Goal: Task Accomplishment & Management: Use online tool/utility

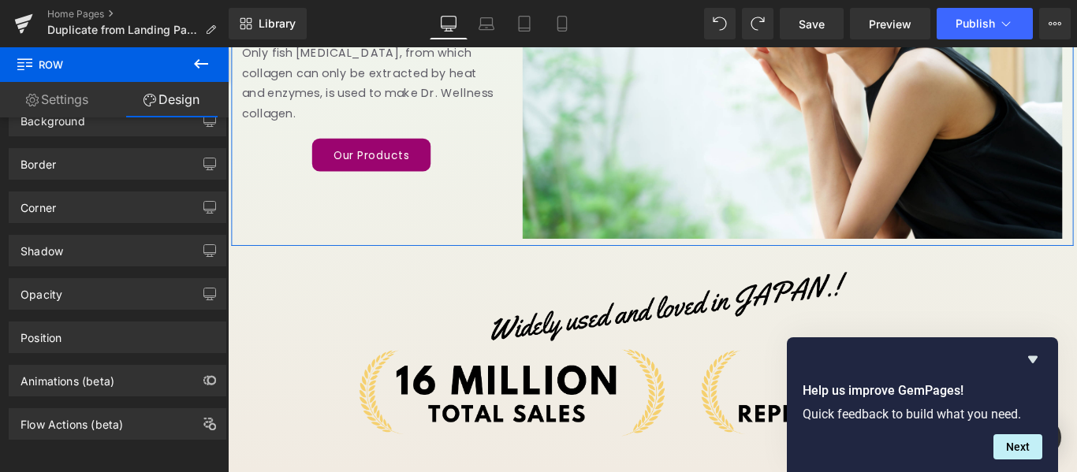
click at [327, 217] on div "100% safe and secure fish [MEDICAL_DATA] is used Heading Only fish [MEDICAL_DAT…" at bounding box center [705, 53] width 946 height 436
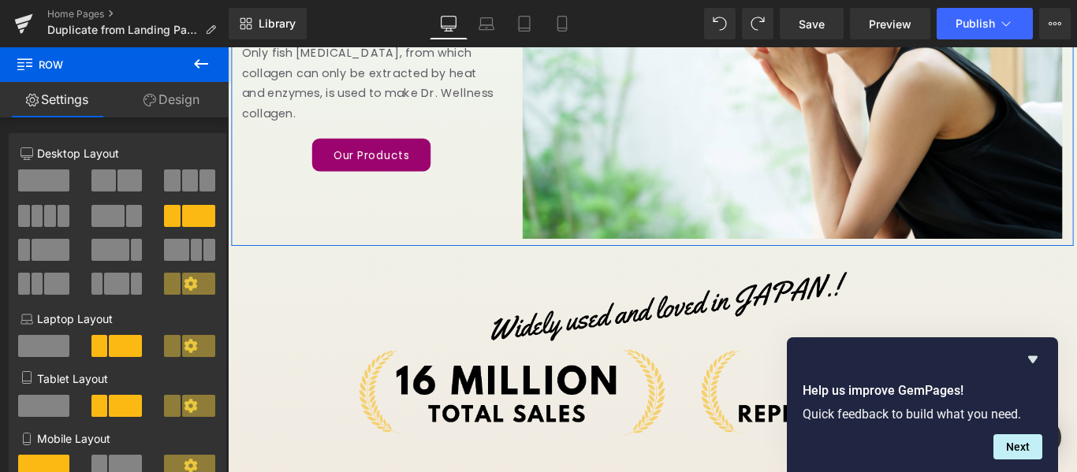
click at [181, 83] on link "Design" at bounding box center [171, 99] width 114 height 35
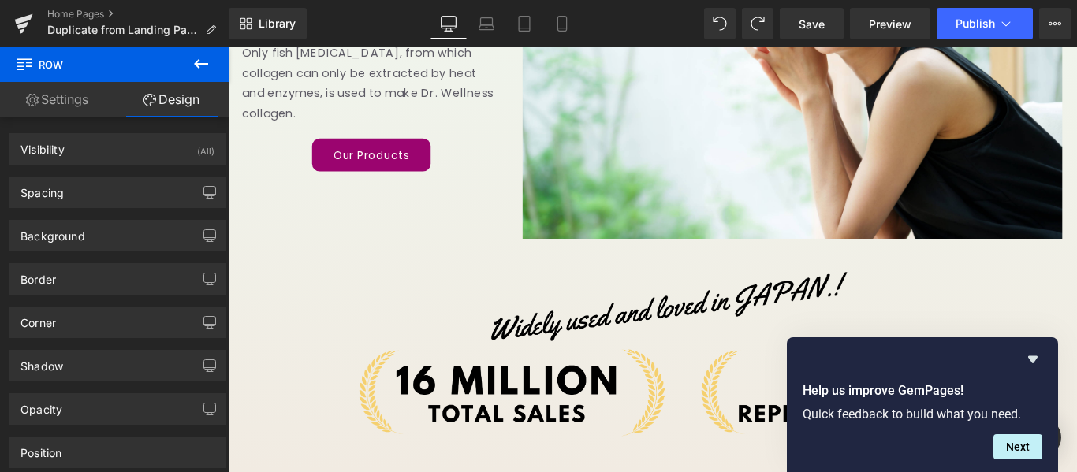
click at [192, 58] on icon at bounding box center [201, 63] width 19 height 19
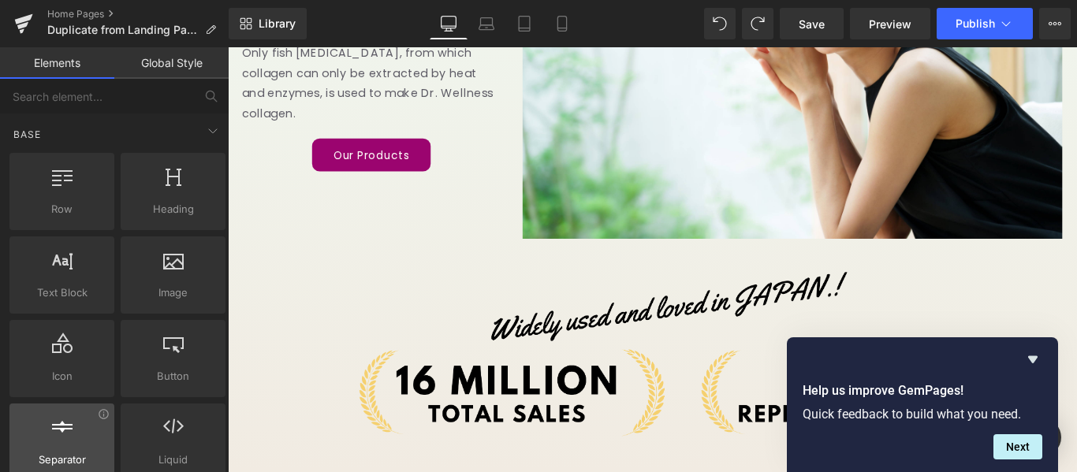
click at [88, 452] on span "Separator" at bounding box center [61, 460] width 95 height 17
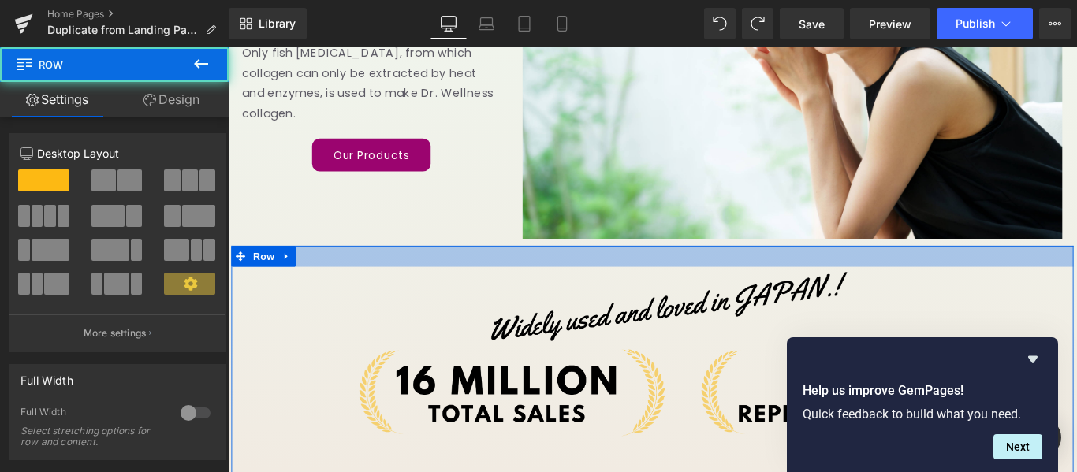
click at [324, 271] on div at bounding box center [705, 283] width 946 height 24
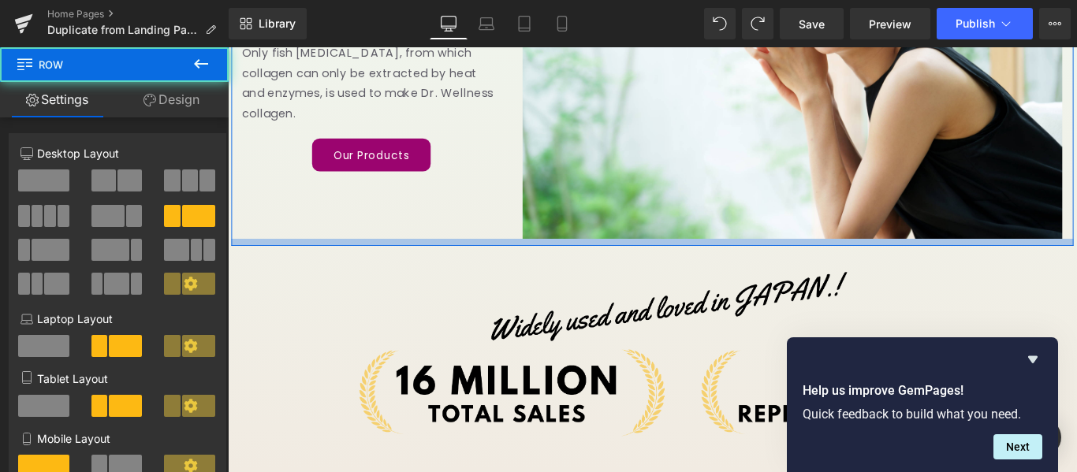
click at [326, 265] on div at bounding box center [705, 267] width 946 height 8
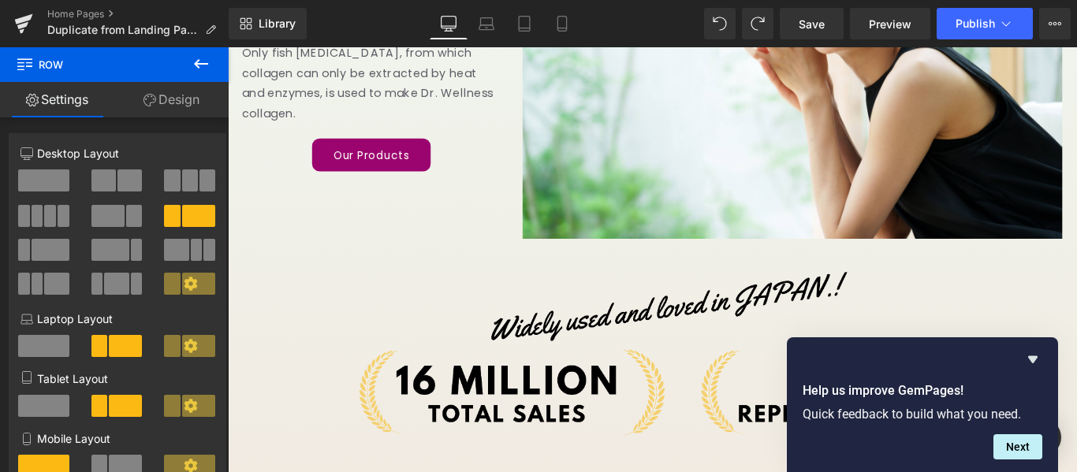
click at [203, 52] on button at bounding box center [201, 64] width 55 height 35
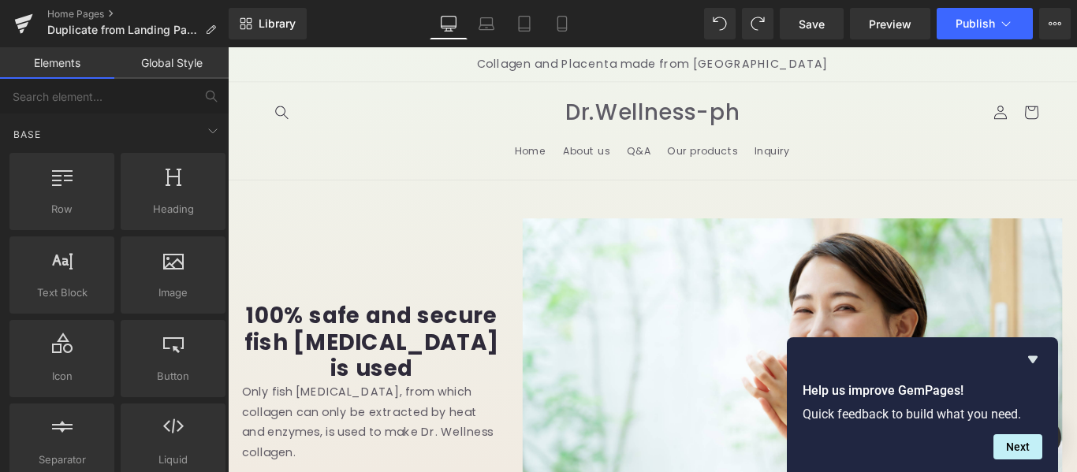
click at [1025, 455] on button "Next" at bounding box center [1018, 447] width 49 height 25
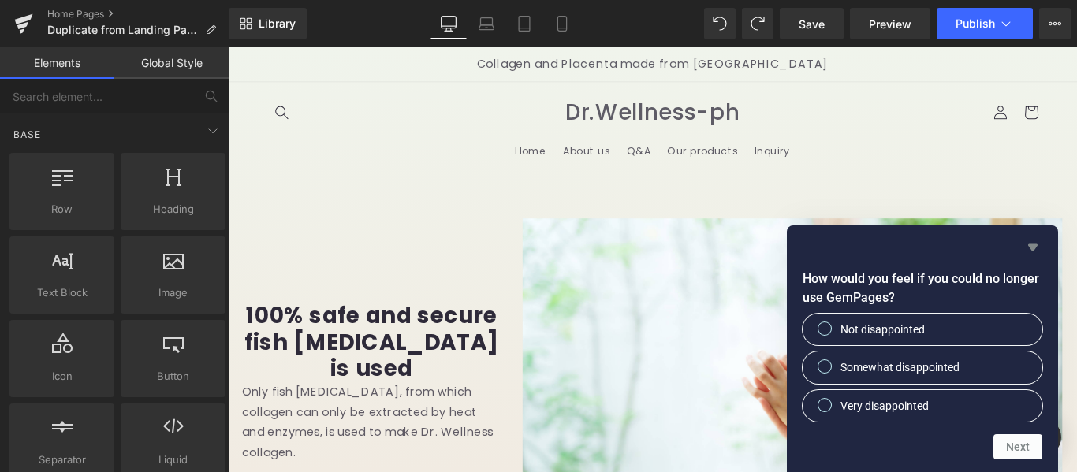
click at [1039, 244] on icon "Hide survey" at bounding box center [1033, 247] width 19 height 19
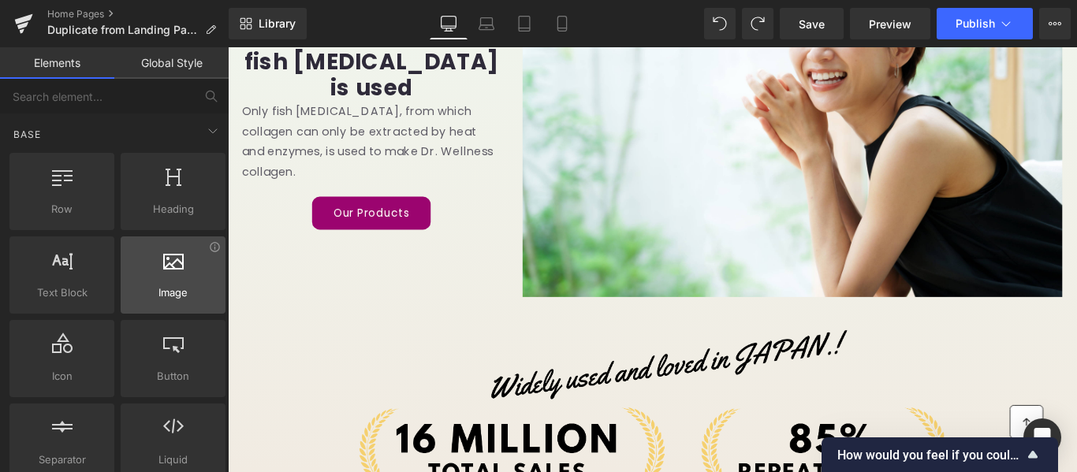
click at [165, 263] on icon at bounding box center [173, 259] width 21 height 21
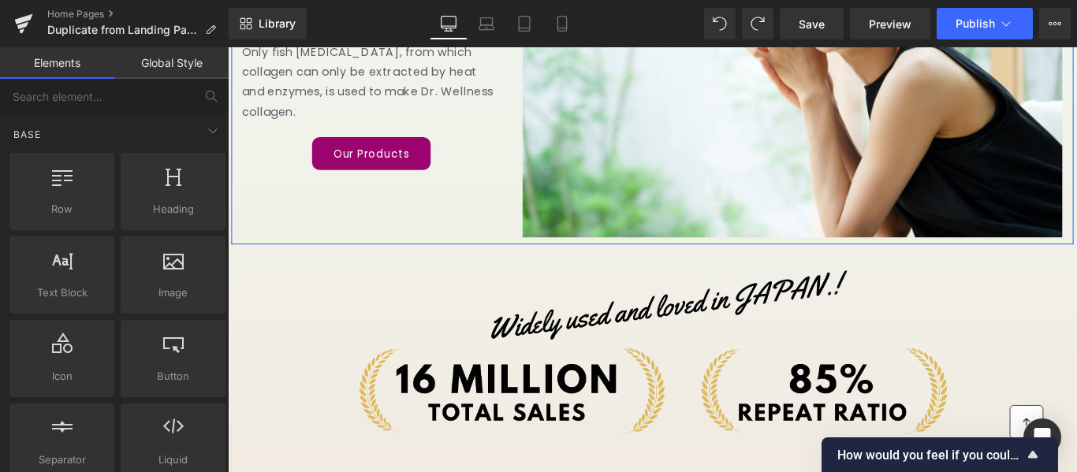
scroll to position [394, 0]
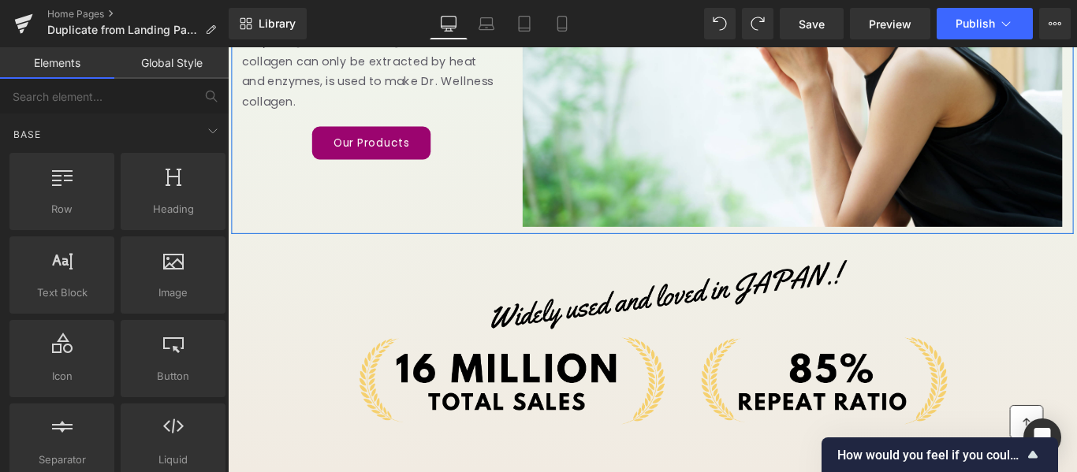
click at [357, 246] on div "100% safe and secure fish [MEDICAL_DATA] is used Heading Only fish [MEDICAL_DAT…" at bounding box center [705, 40] width 946 height 436
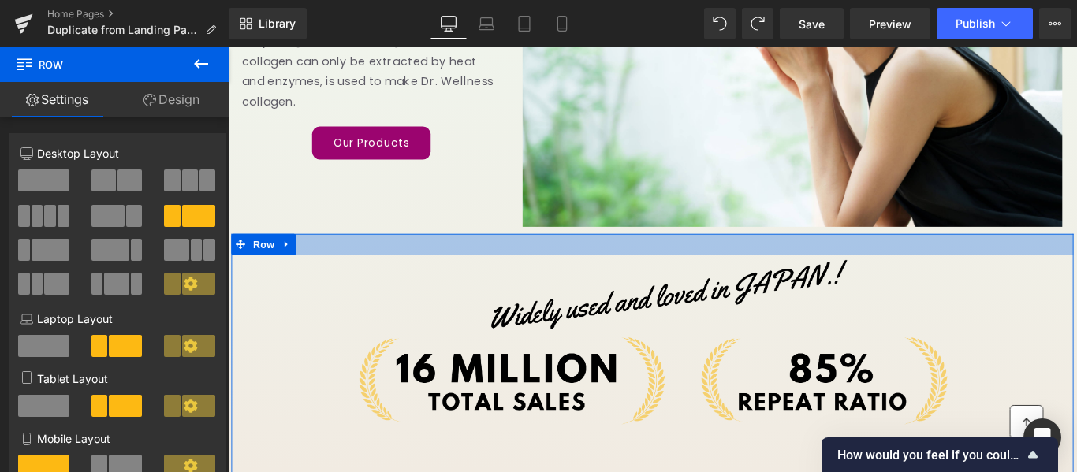
click at [362, 259] on div at bounding box center [705, 269] width 946 height 24
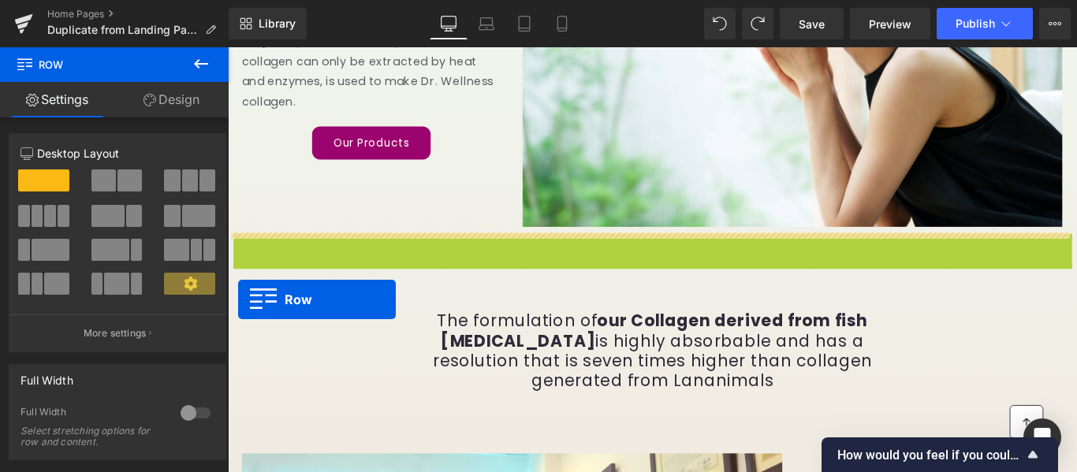
drag, startPoint x: 244, startPoint y: 266, endPoint x: 240, endPoint y: 330, distance: 64.8
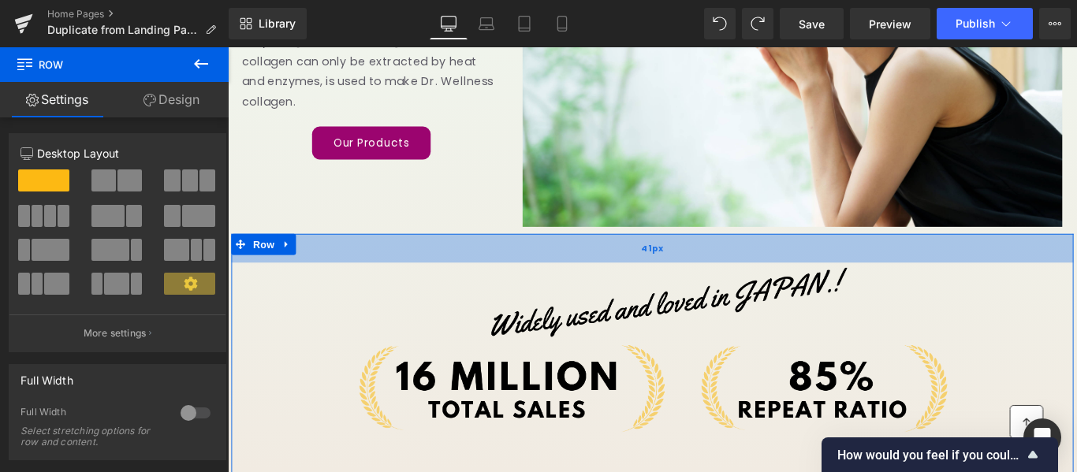
drag, startPoint x: 383, startPoint y: 269, endPoint x: 383, endPoint y: 278, distance: 8.7
click at [383, 278] on div "41px" at bounding box center [705, 273] width 946 height 32
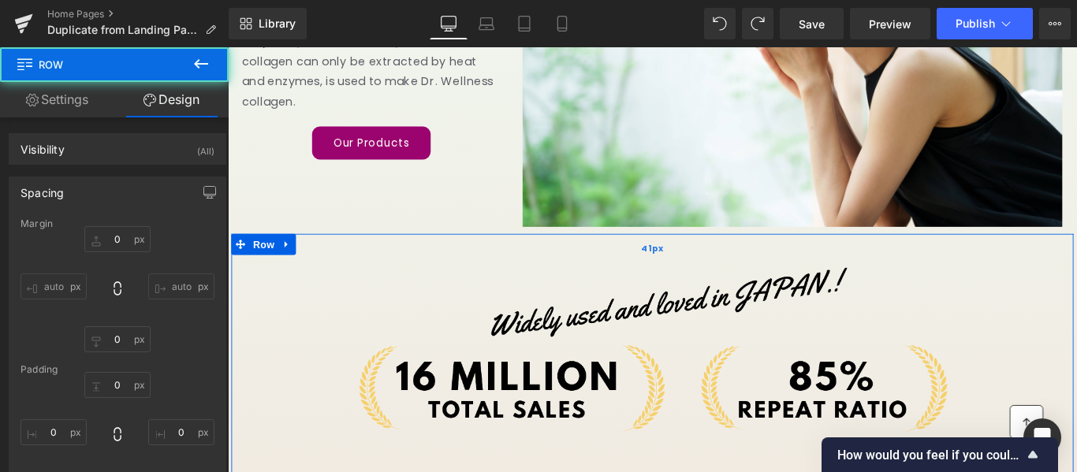
type input "0"
type input "41"
type input "0"
type input "10"
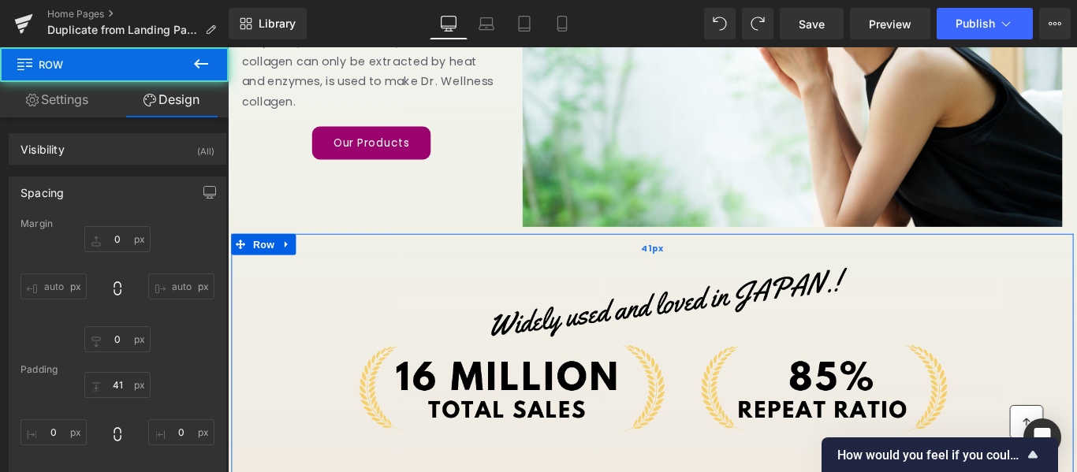
type input "0"
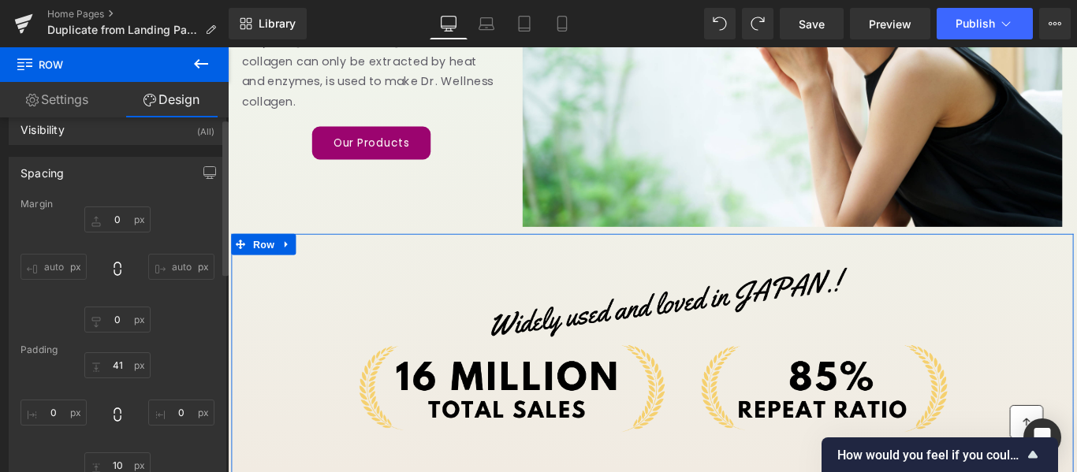
scroll to position [0, 0]
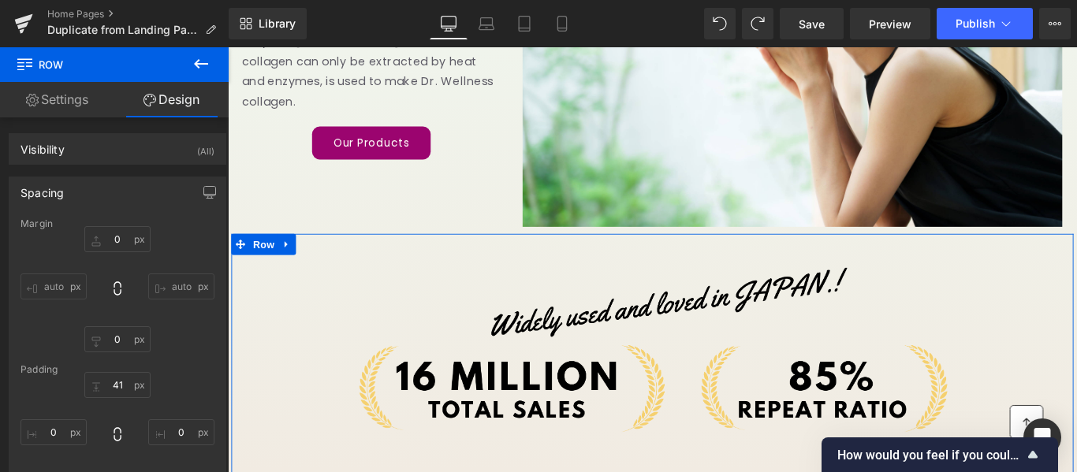
click at [65, 103] on link "Settings" at bounding box center [57, 99] width 114 height 35
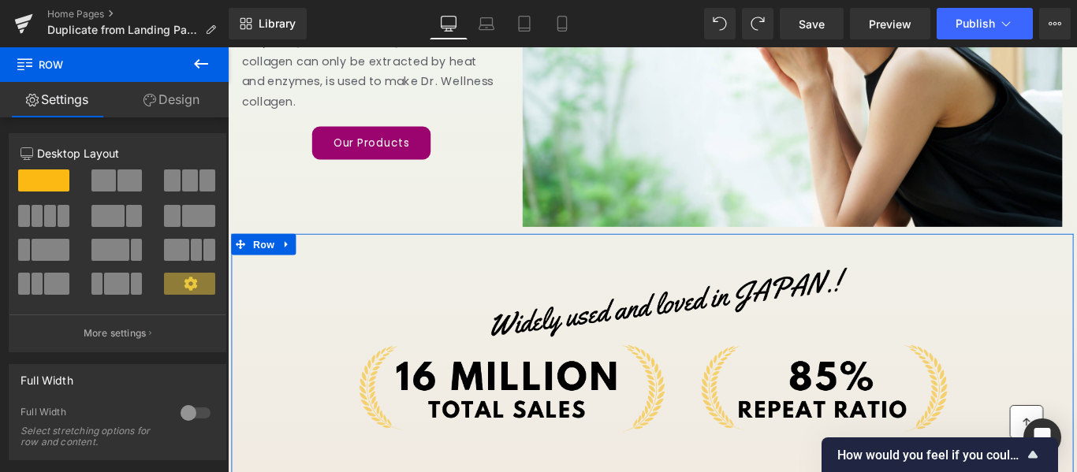
click at [170, 96] on link "Design" at bounding box center [171, 99] width 114 height 35
type input "0"
type input "41"
type input "0"
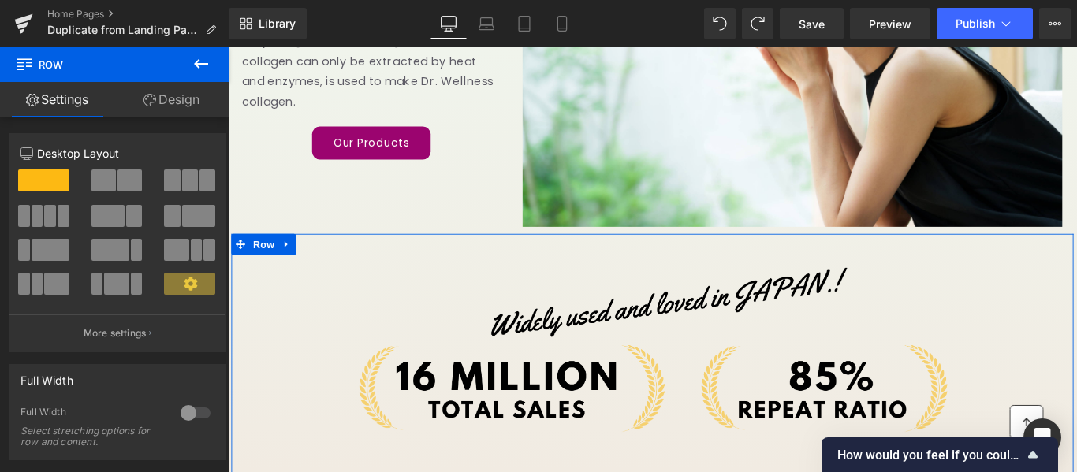
type input "10"
type input "0"
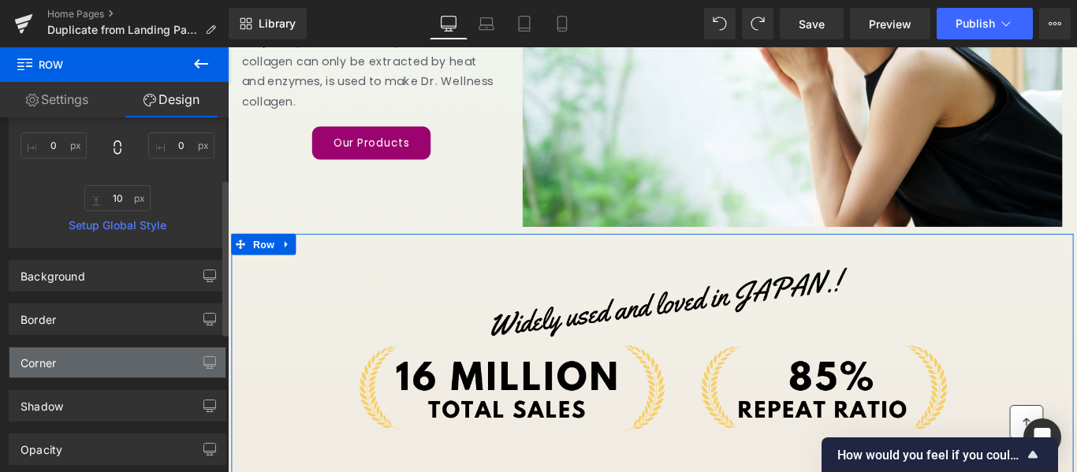
scroll to position [139, 0]
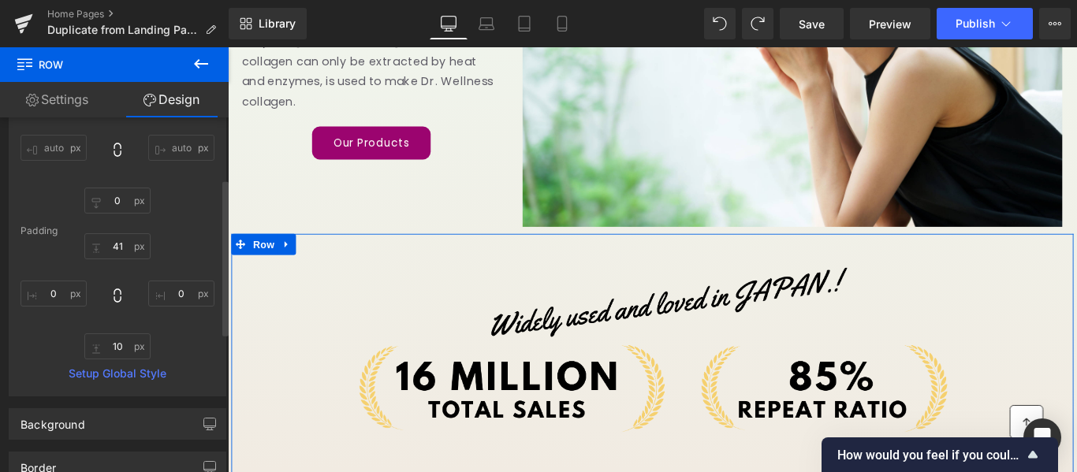
click at [102, 371] on link "Setup Global Style" at bounding box center [118, 374] width 194 height 13
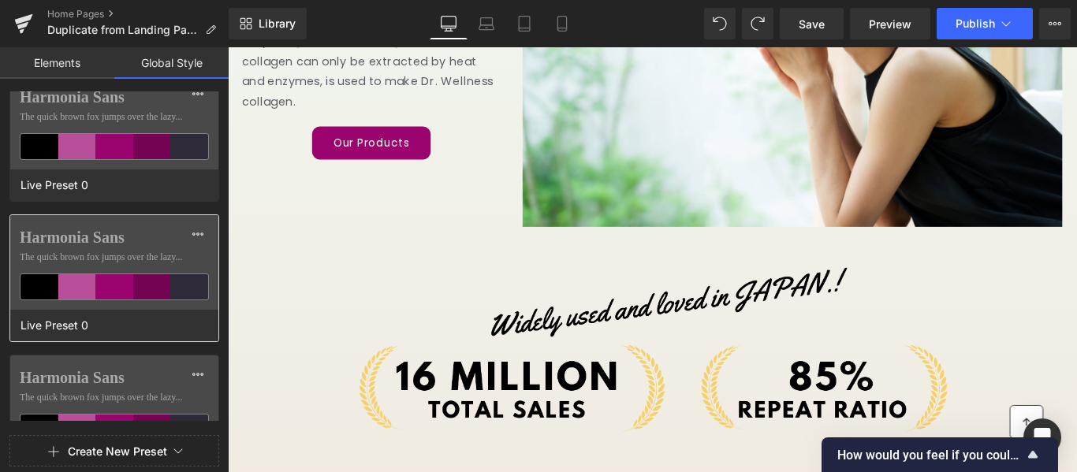
scroll to position [0, 0]
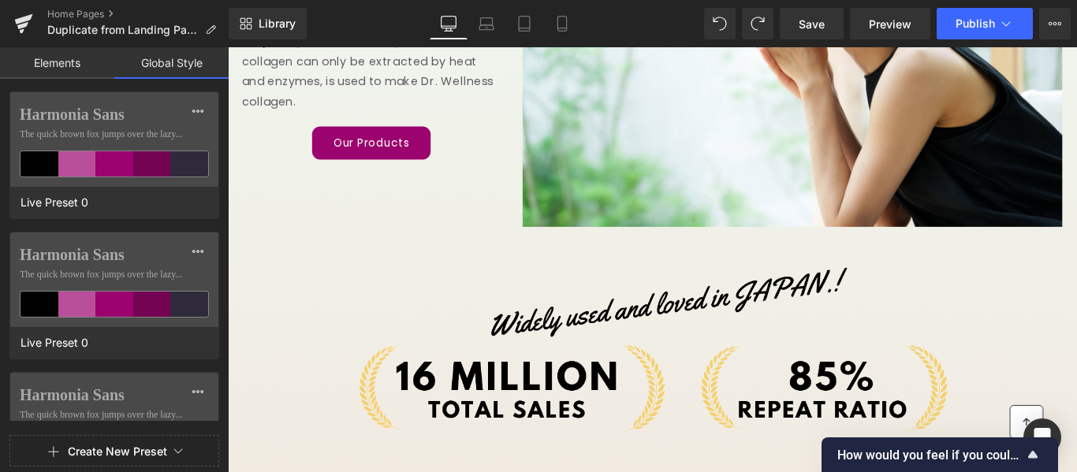
click at [50, 59] on link "Elements" at bounding box center [57, 63] width 114 height 32
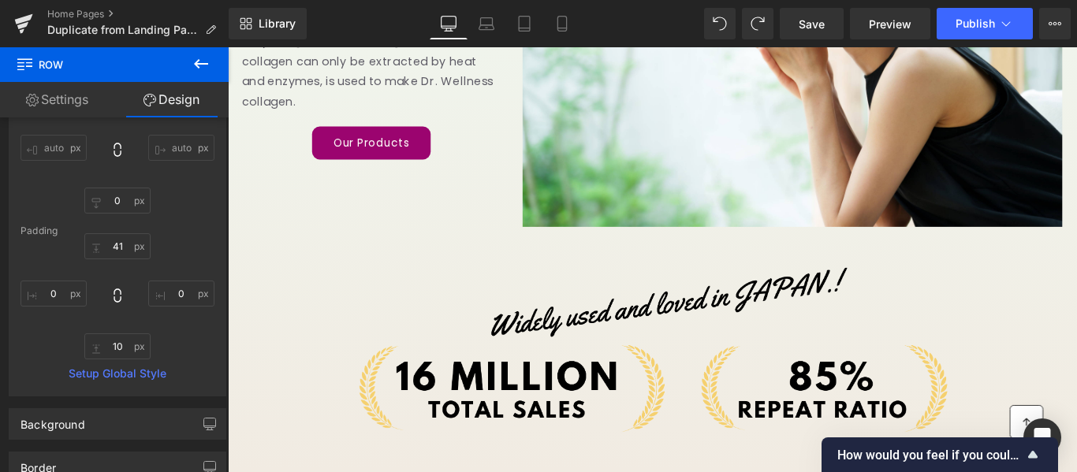
click at [18, 62] on icon at bounding box center [24, 62] width 15 height 15
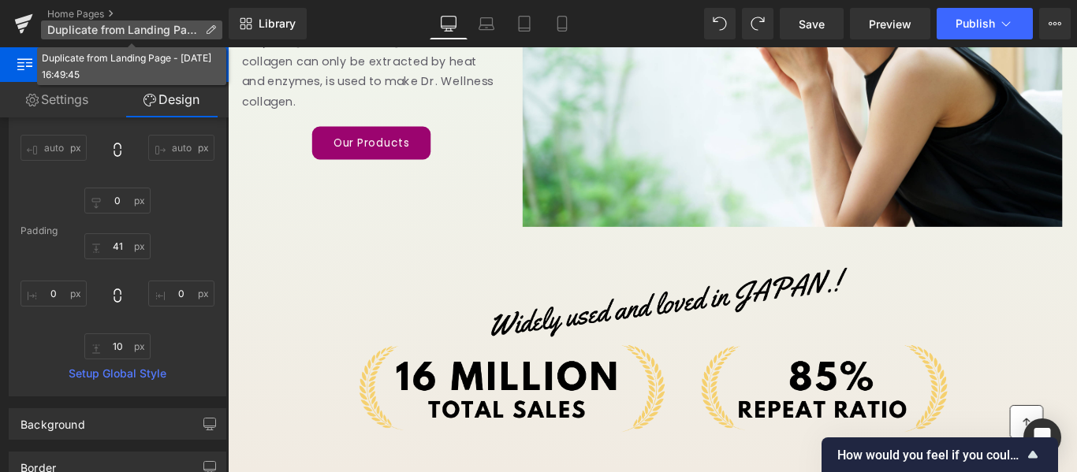
click at [206, 27] on icon at bounding box center [210, 29] width 11 height 11
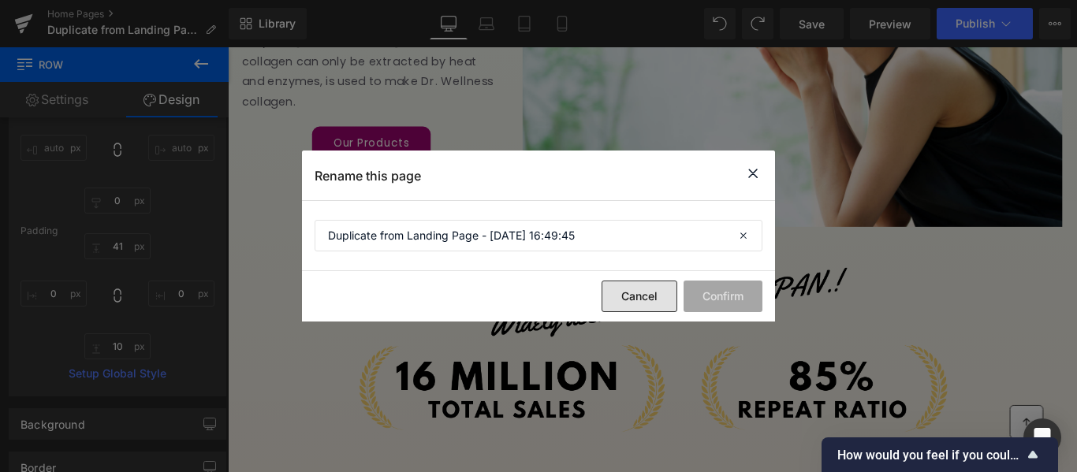
drag, startPoint x: 617, startPoint y: 298, endPoint x: 425, endPoint y: 282, distance: 192.4
click at [617, 298] on button "Cancel" at bounding box center [640, 297] width 76 height 32
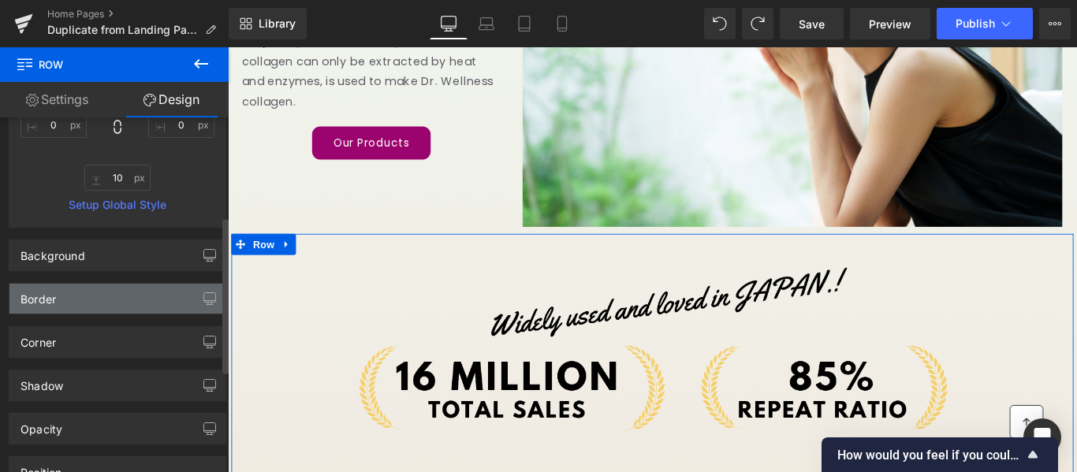
scroll to position [218, 0]
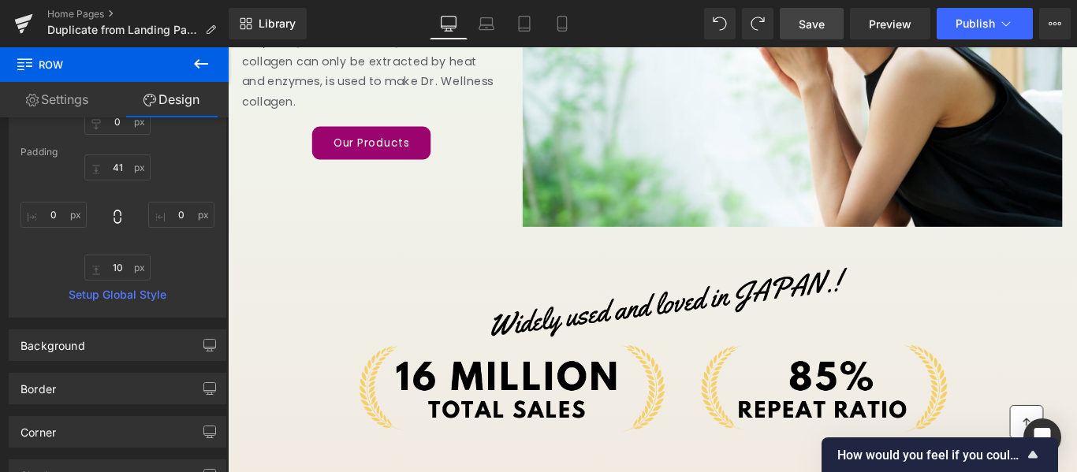
click at [818, 28] on span "Save" at bounding box center [812, 24] width 26 height 17
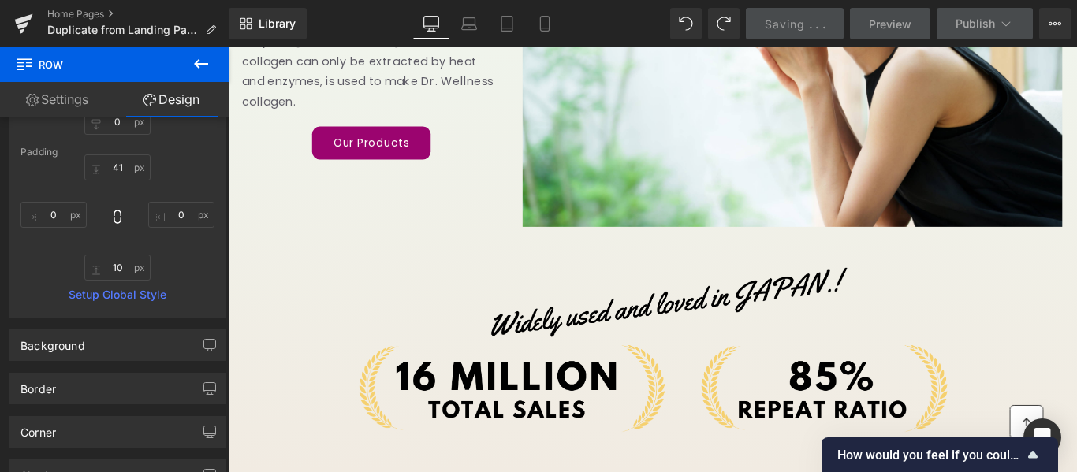
click at [893, 27] on span "Preview" at bounding box center [890, 24] width 43 height 17
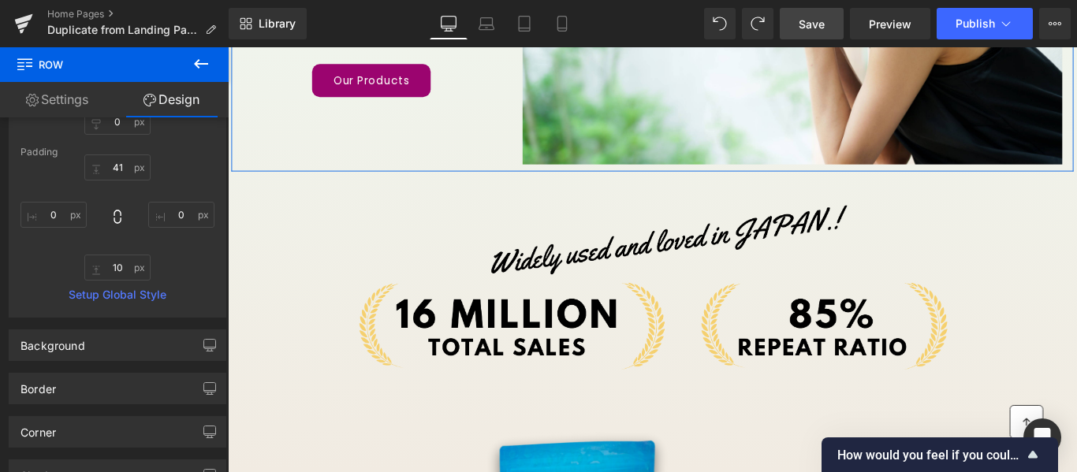
scroll to position [631, 0]
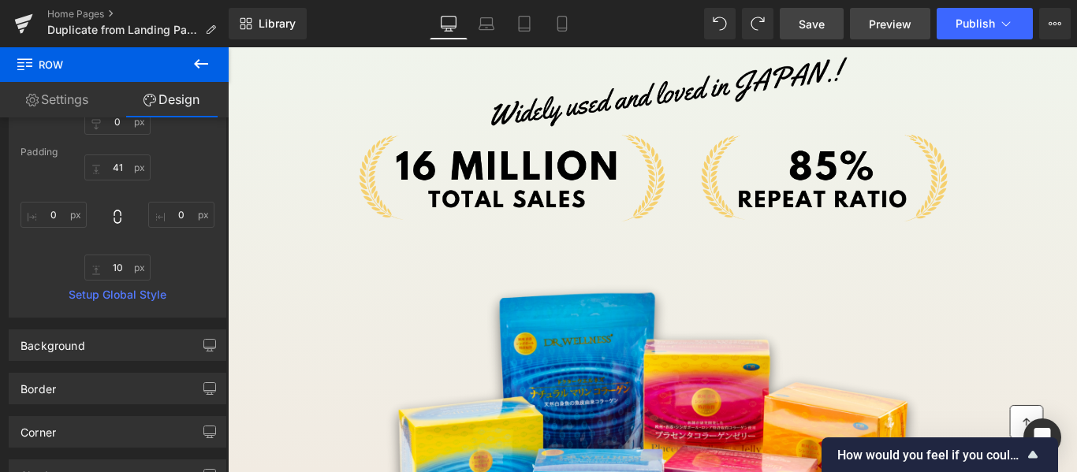
click at [900, 32] on span "Preview" at bounding box center [890, 24] width 43 height 17
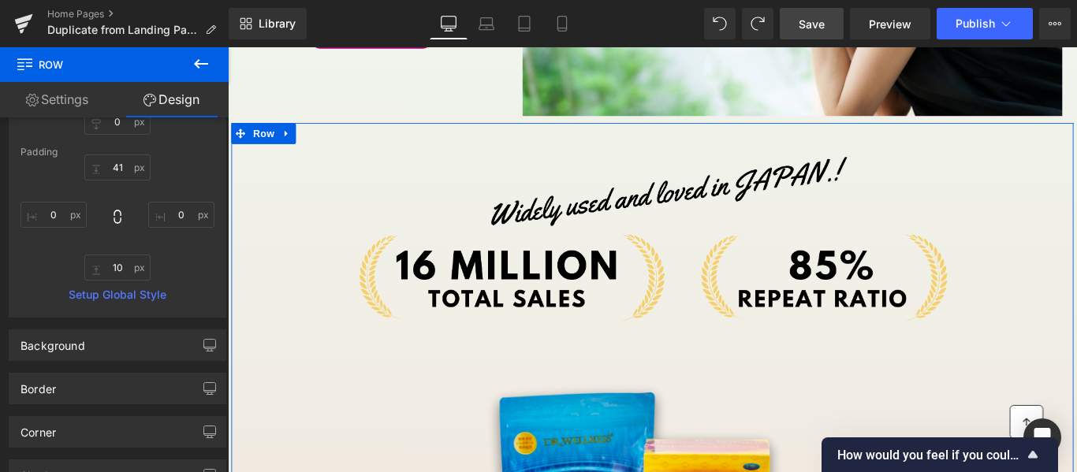
scroll to position [158, 0]
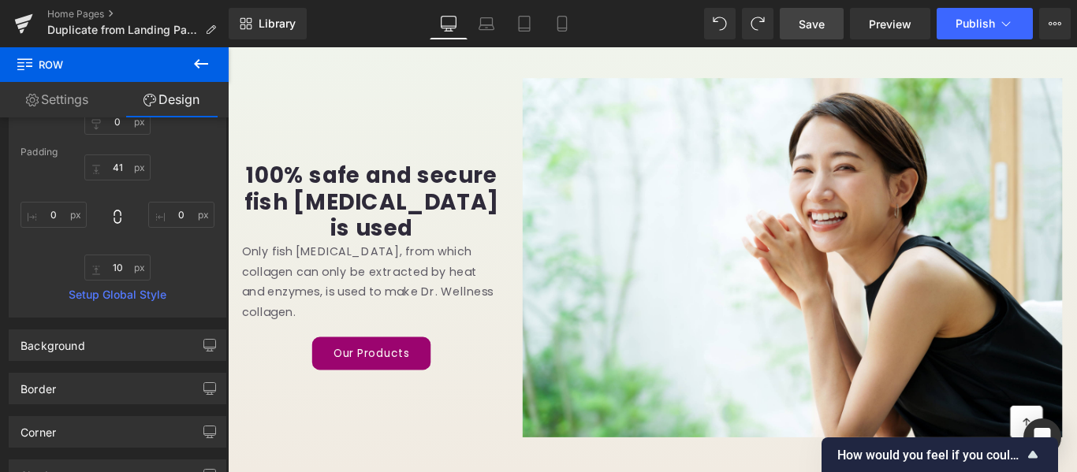
click at [195, 57] on icon at bounding box center [201, 63] width 19 height 19
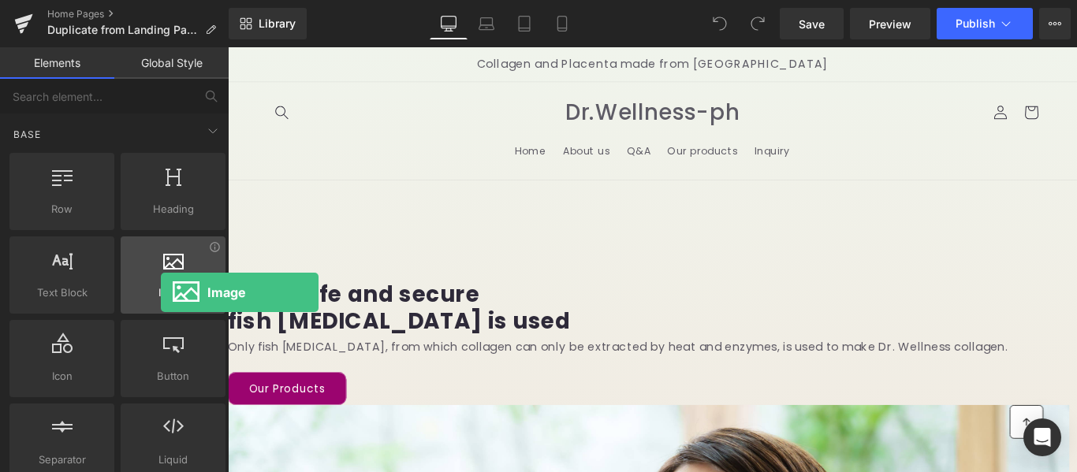
click at [161, 293] on span "Image" at bounding box center [172, 293] width 95 height 17
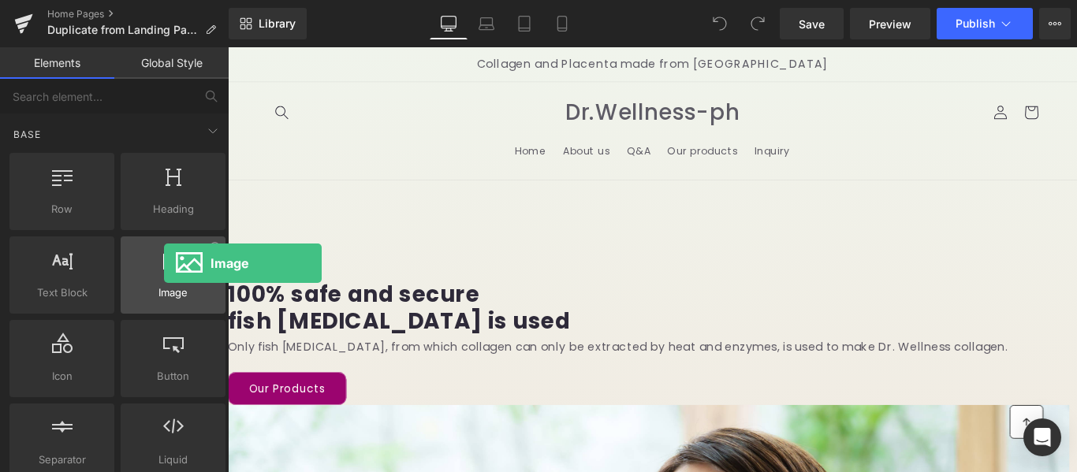
click at [164, 263] on icon at bounding box center [173, 259] width 21 height 21
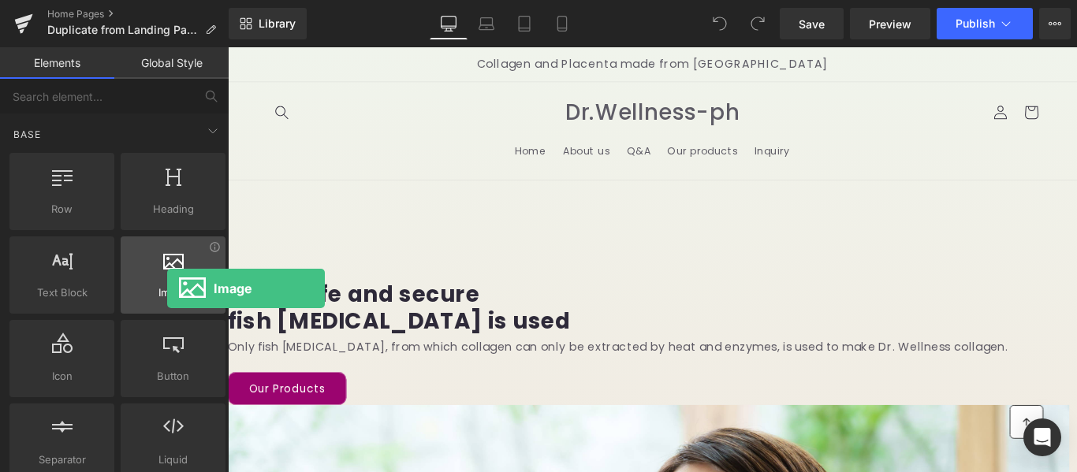
click at [167, 289] on span "Image" at bounding box center [172, 293] width 95 height 17
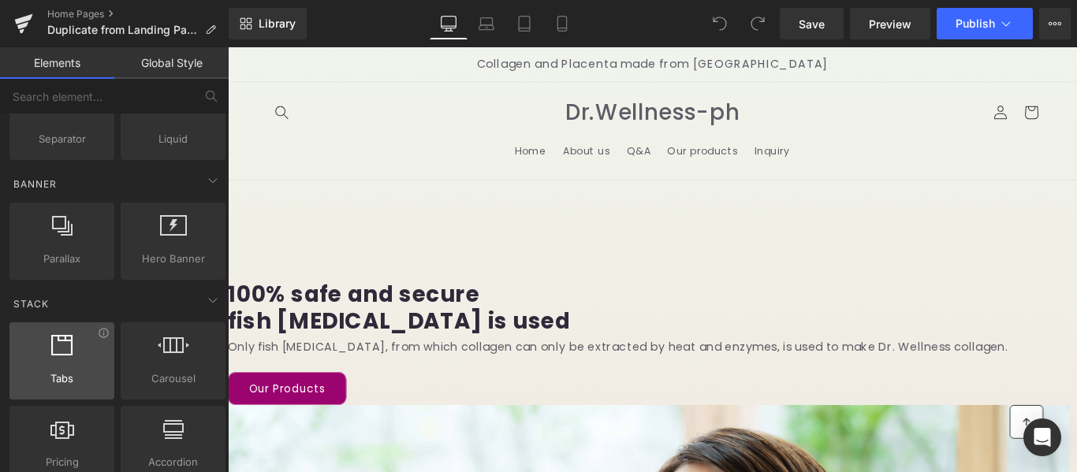
scroll to position [394, 0]
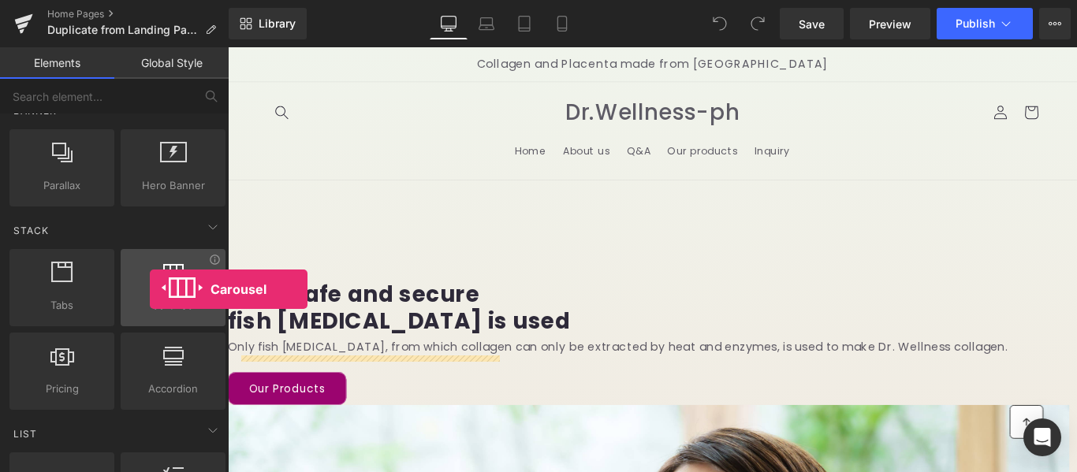
drag, startPoint x: 161, startPoint y: 300, endPoint x: 145, endPoint y: 293, distance: 17.0
click at [145, 293] on div "Carousel carousels, slideshows, sliders, slides" at bounding box center [173, 287] width 105 height 77
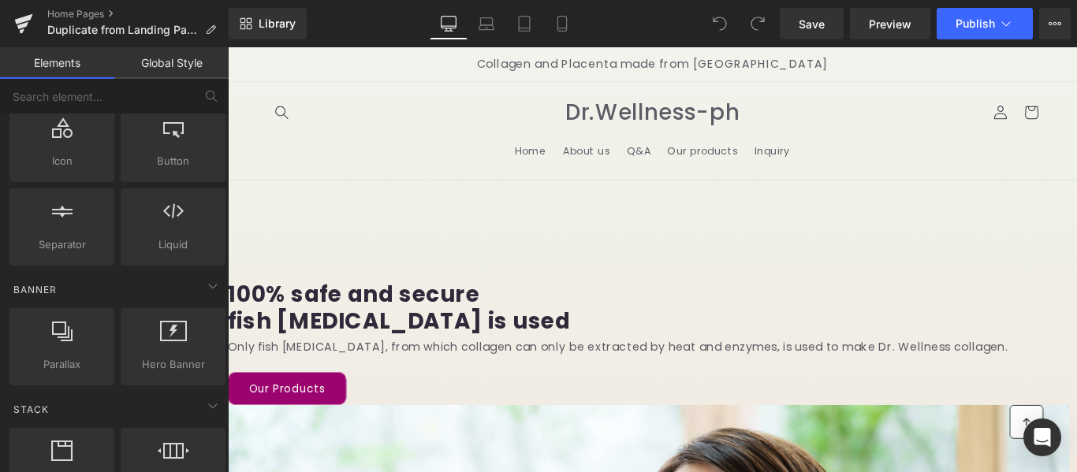
scroll to position [237, 0]
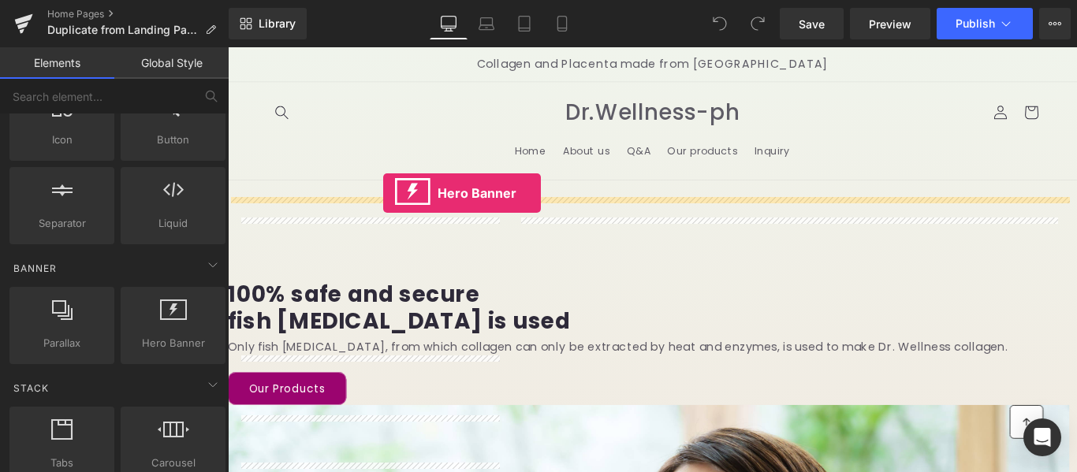
drag, startPoint x: 384, startPoint y: 382, endPoint x: 402, endPoint y: 211, distance: 171.3
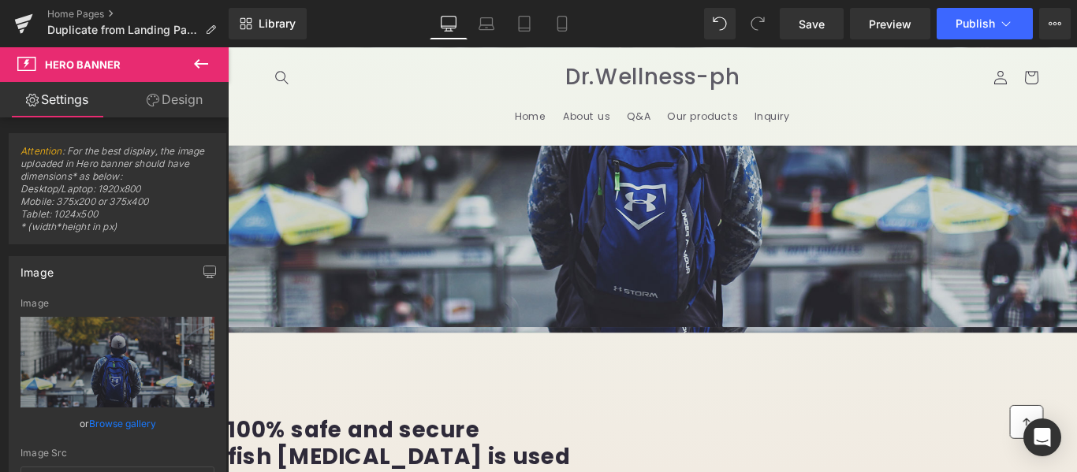
scroll to position [158, 0]
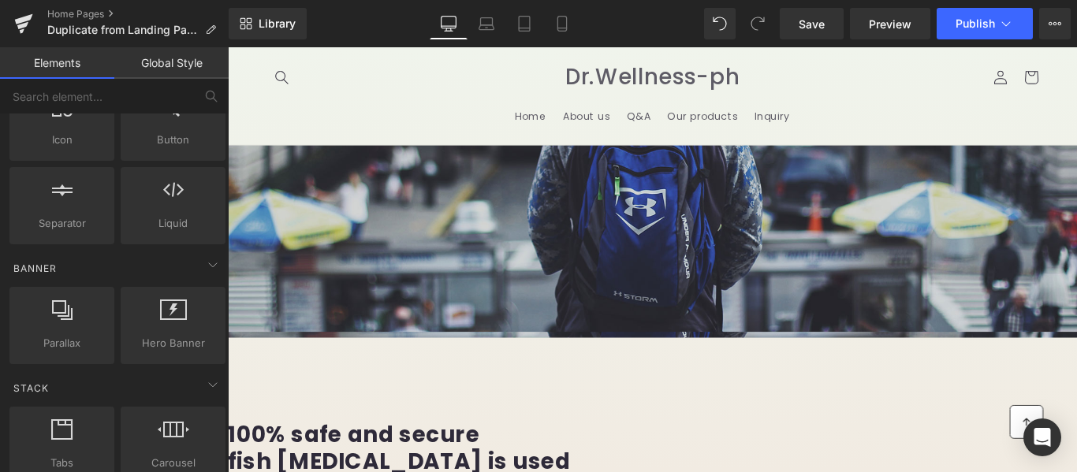
click at [228, 216] on span at bounding box center [228, 216] width 0 height 0
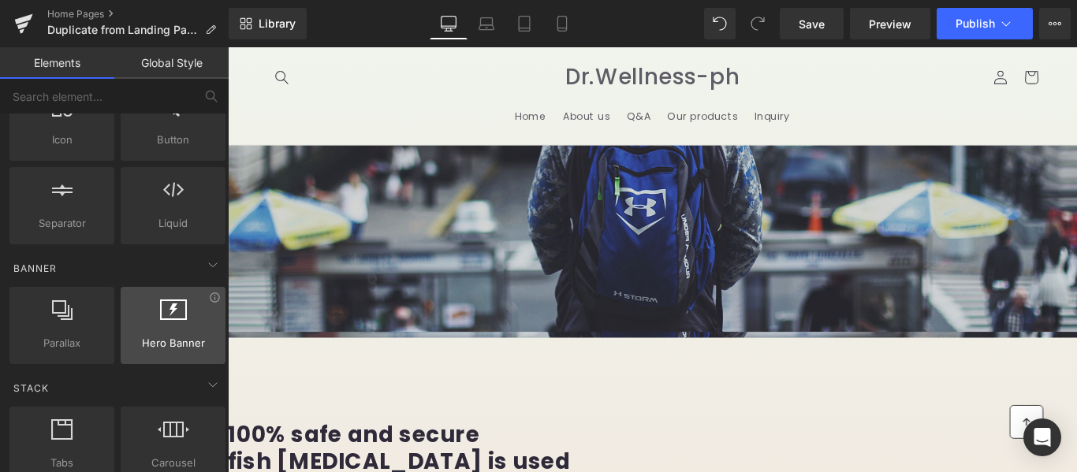
scroll to position [0, 0]
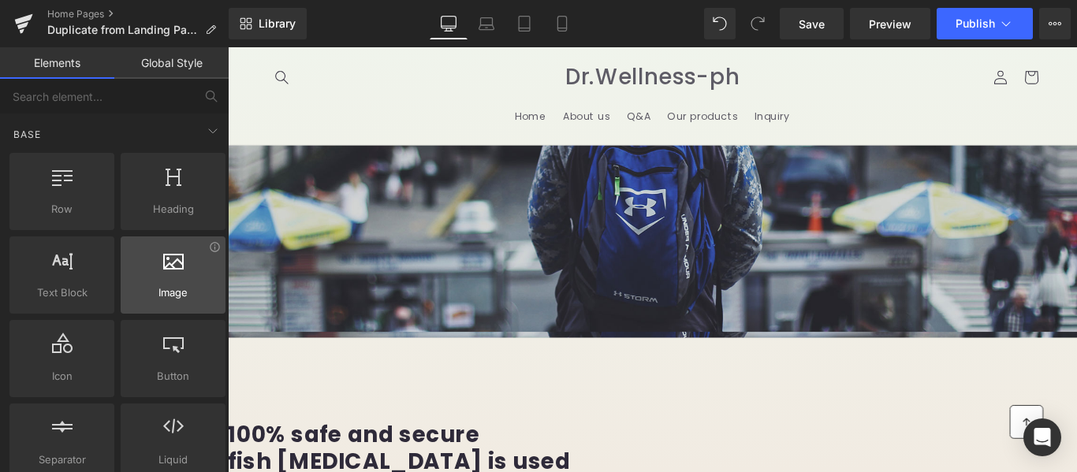
click at [173, 281] on div at bounding box center [172, 266] width 95 height 35
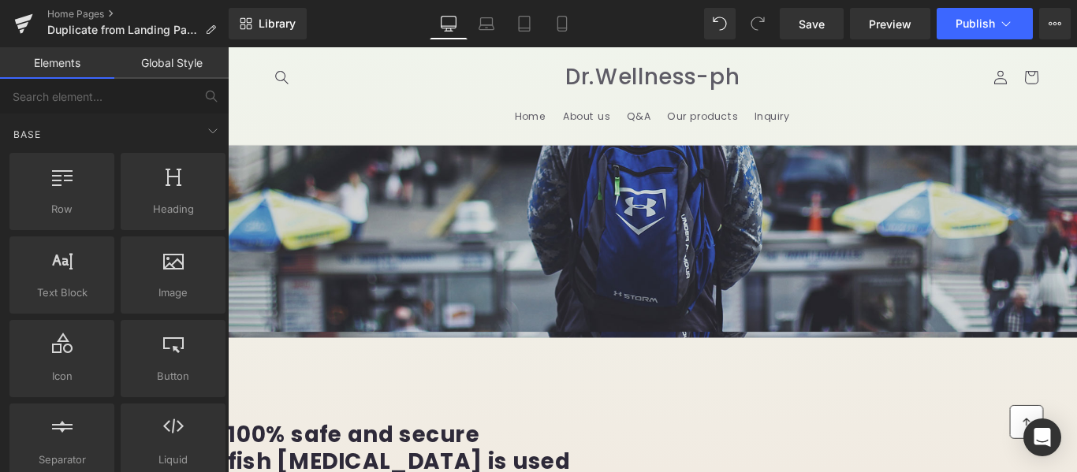
click at [228, 216] on span at bounding box center [228, 216] width 0 height 0
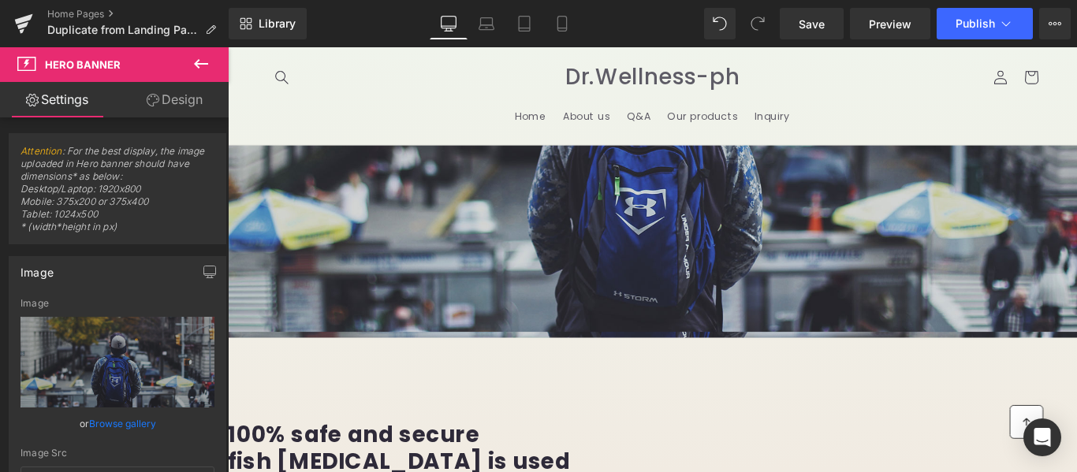
click at [228, 216] on span at bounding box center [228, 216] width 0 height 0
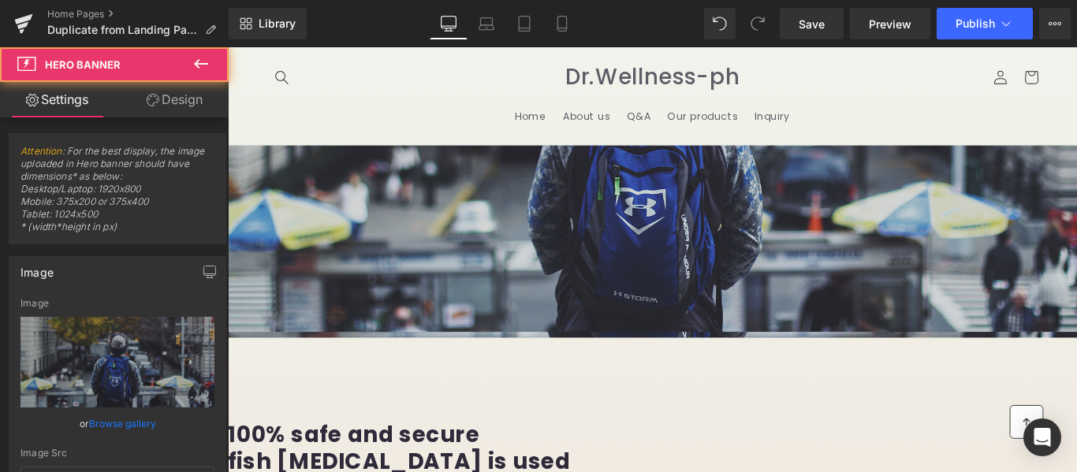
click at [97, 58] on span "Hero Banner" at bounding box center [83, 64] width 76 height 13
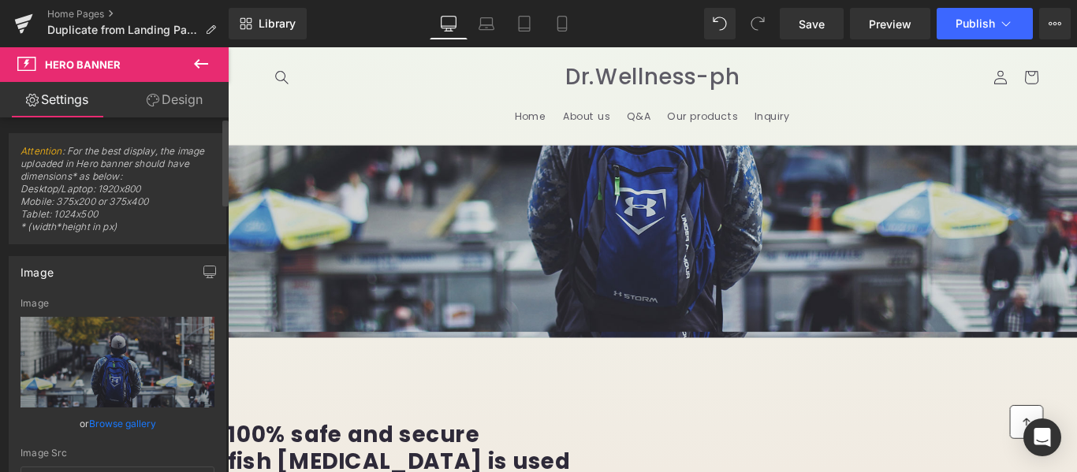
click at [114, 423] on link "Browse gallery" at bounding box center [122, 424] width 67 height 28
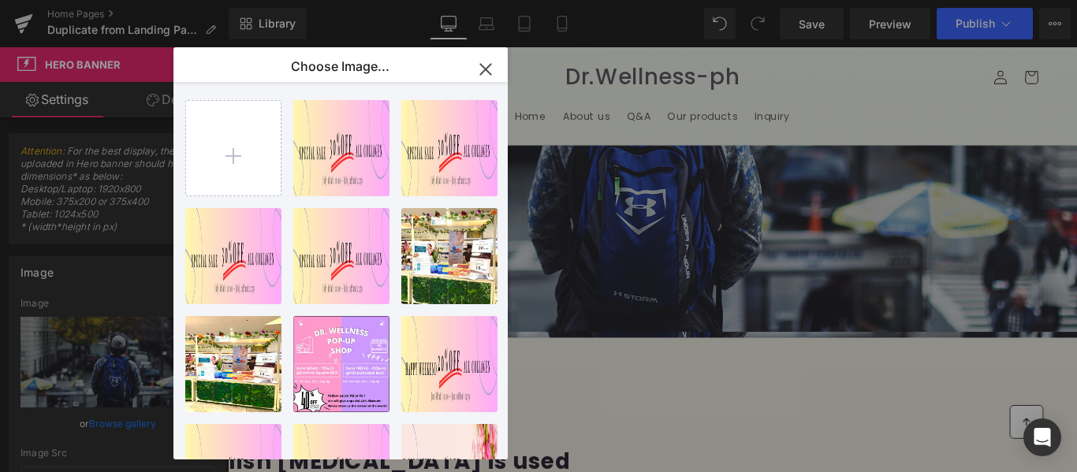
click at [120, 0] on div "Image You are previewing how the will restyle your page. You can not edit Eleme…" at bounding box center [538, 0] width 1077 height 0
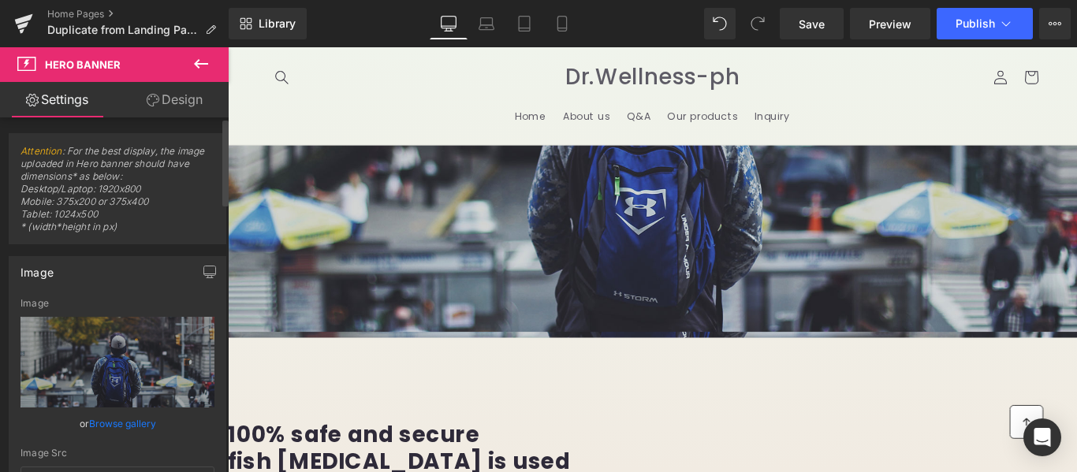
click at [103, 423] on link "Browse gallery" at bounding box center [122, 424] width 67 height 28
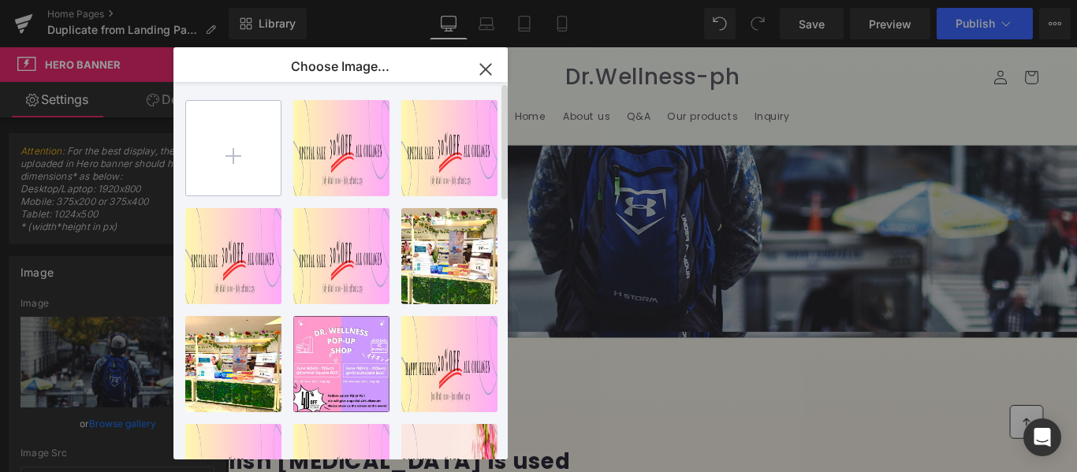
click at [231, 144] on input "file" at bounding box center [233, 148] width 95 height 95
type input "C:\fakepath\Pastel Minimalist Beauty Product Instagram Story.png"
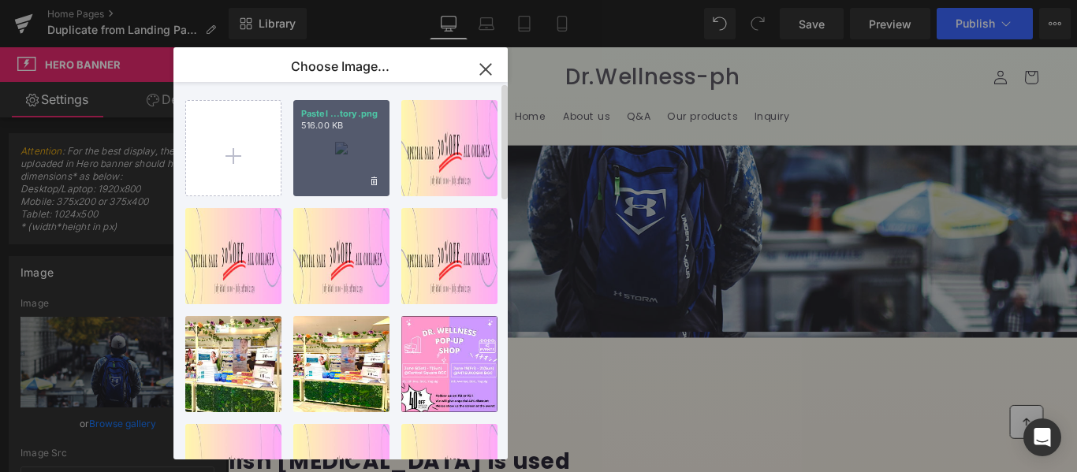
click at [361, 172] on div "Pastel ...tory.png 516.00 KB" at bounding box center [341, 148] width 96 height 96
type input "https://ucarecdn.com/e7c73f73-2f6a-4883-8167-cc9a3d35bed9/-/format/auto/-/previ…"
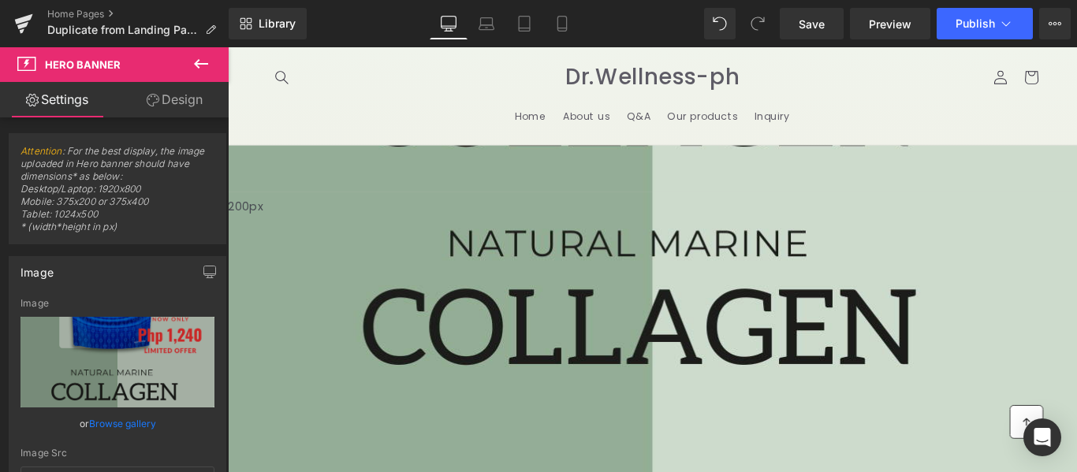
scroll to position [158, 0]
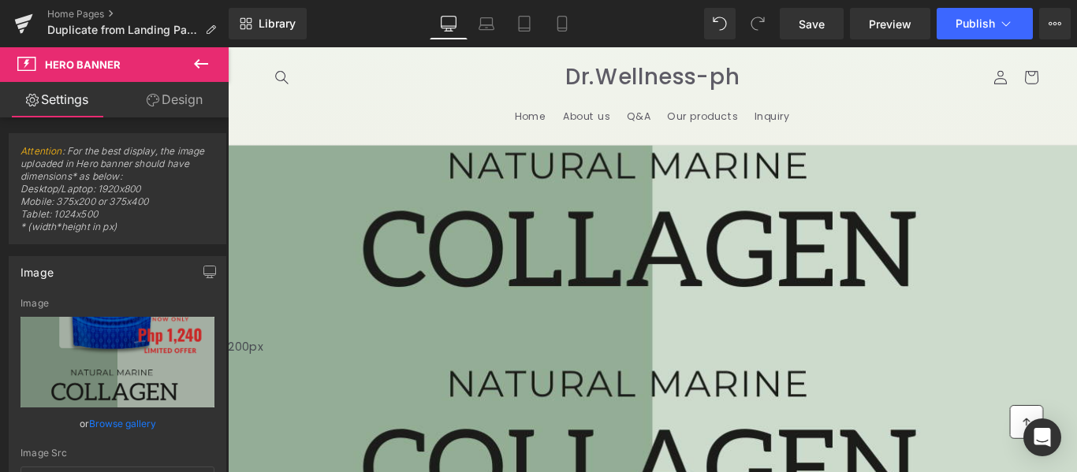
click at [713, 216] on div "200px" at bounding box center [705, 295] width 954 height 158
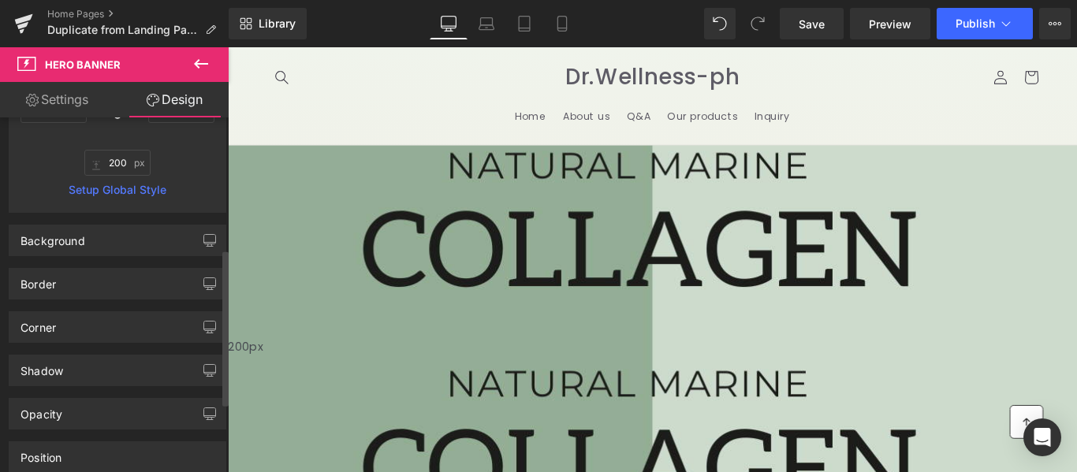
scroll to position [297, 0]
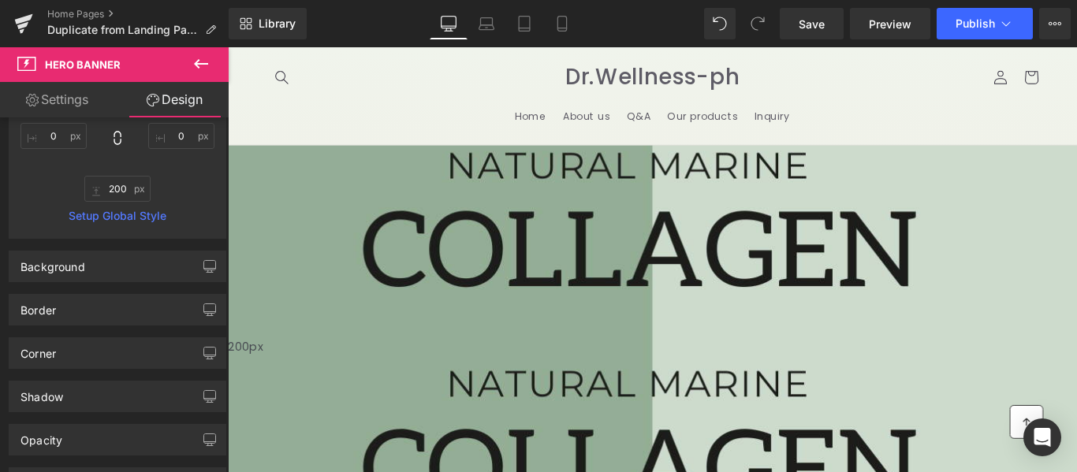
click at [228, 47] on span "Hero Banner" at bounding box center [228, 47] width 0 height 0
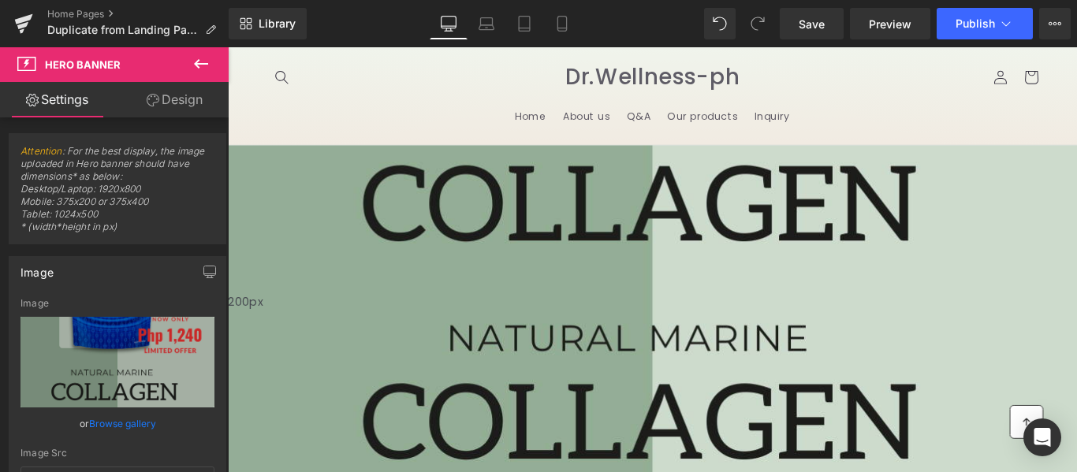
scroll to position [237, 0]
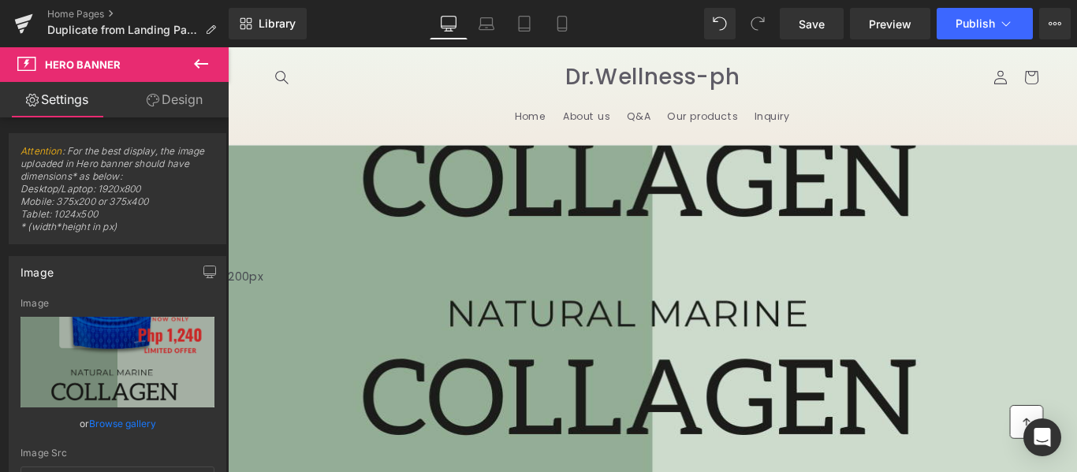
click at [597, 295] on div "200px" at bounding box center [705, 374] width 954 height 158
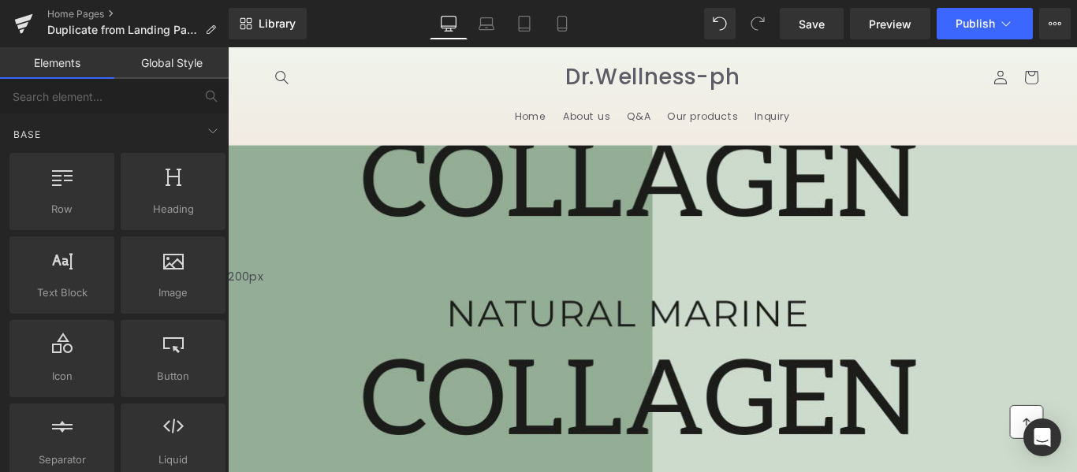
click at [228, 137] on span at bounding box center [228, 137] width 0 height 0
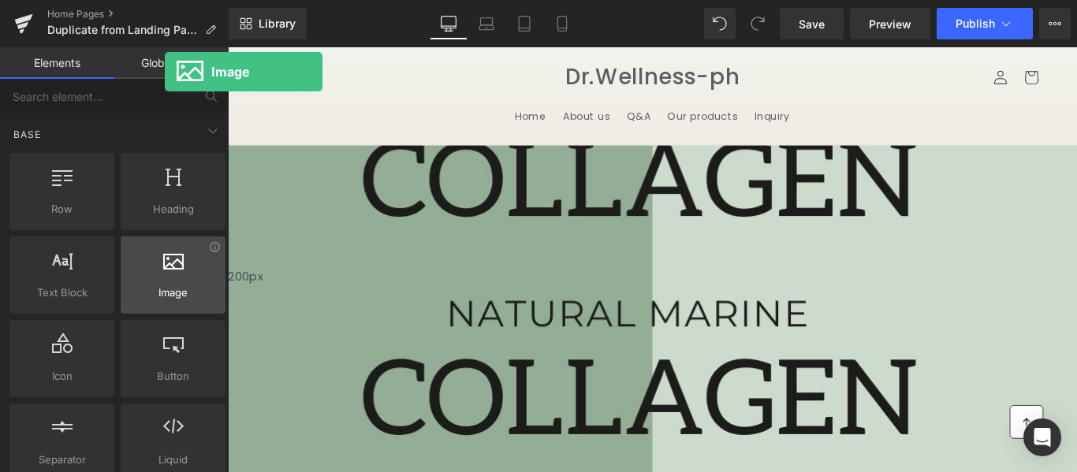
click at [165, 282] on div at bounding box center [172, 266] width 95 height 35
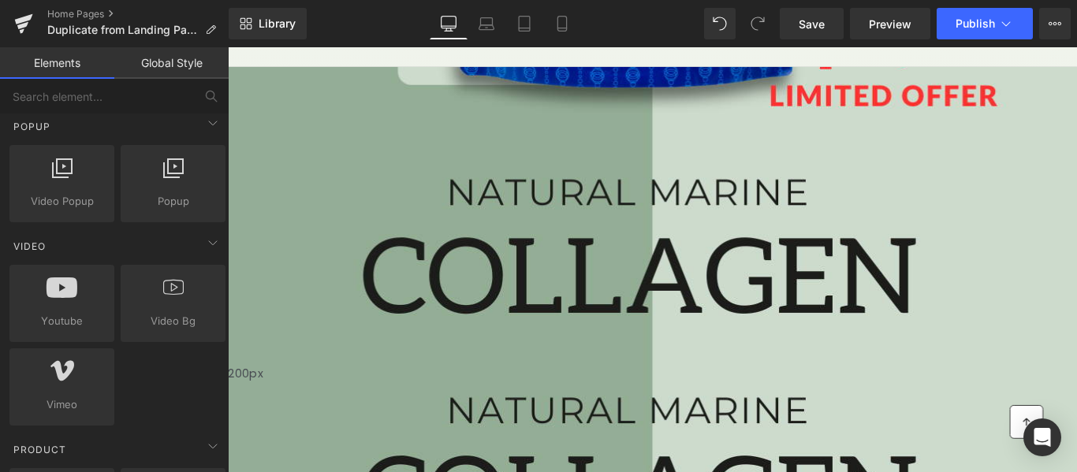
scroll to position [0, 0]
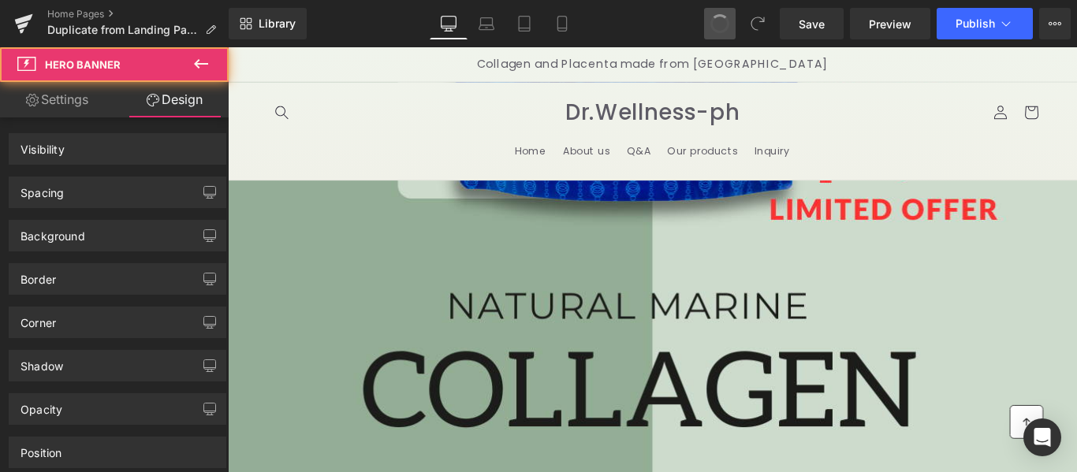
click at [717, 22] on span at bounding box center [720, 24] width 24 height 24
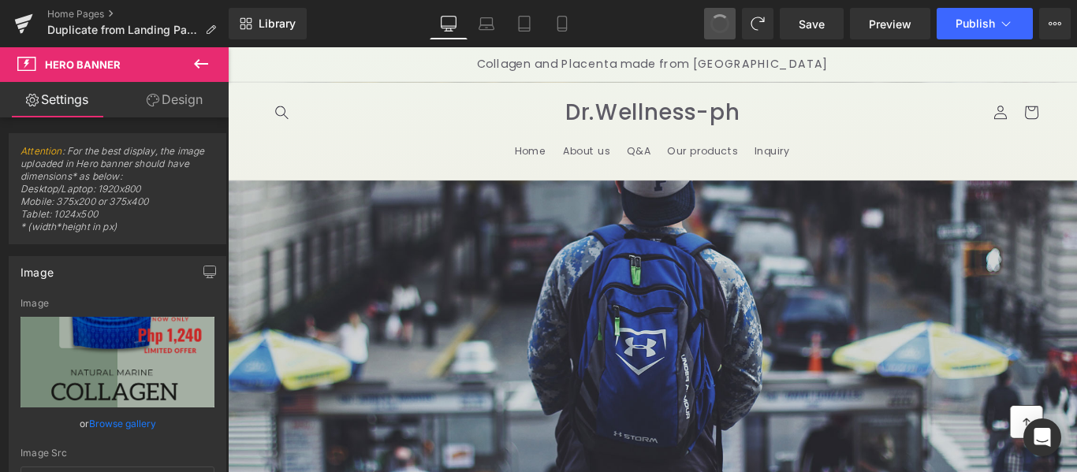
type input "auto"
type input "https://d1um8515vdn9kb.cloudfront.net/images/hero.jpg"
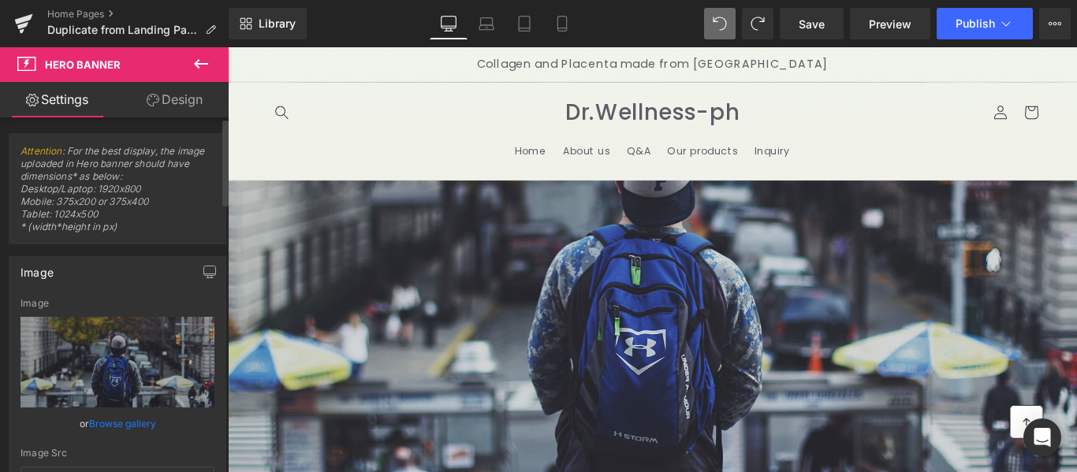
click at [95, 422] on link "Browse gallery" at bounding box center [122, 424] width 67 height 28
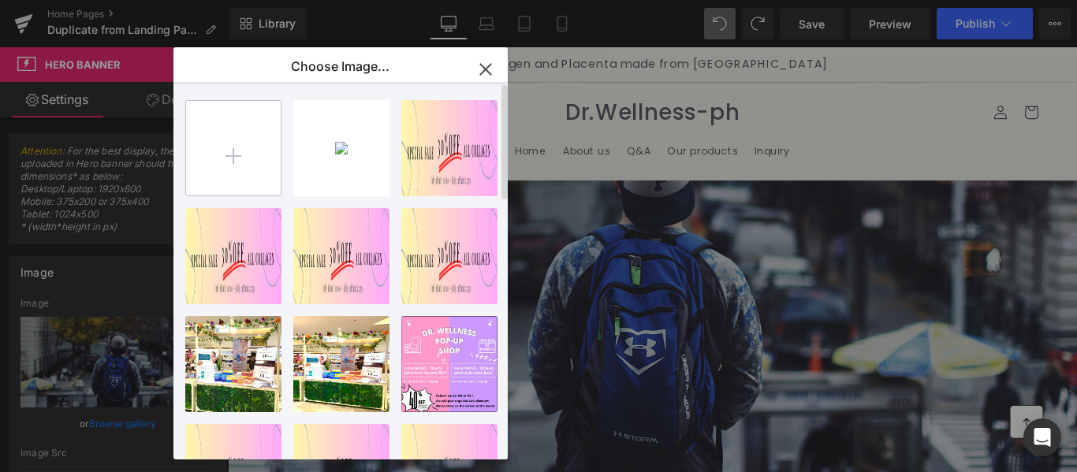
click at [218, 157] on input "file" at bounding box center [233, 148] width 95 height 95
type input "C:\fakepath\Untitled (1080 x 110 px) (720 x 100 px) (2).png"
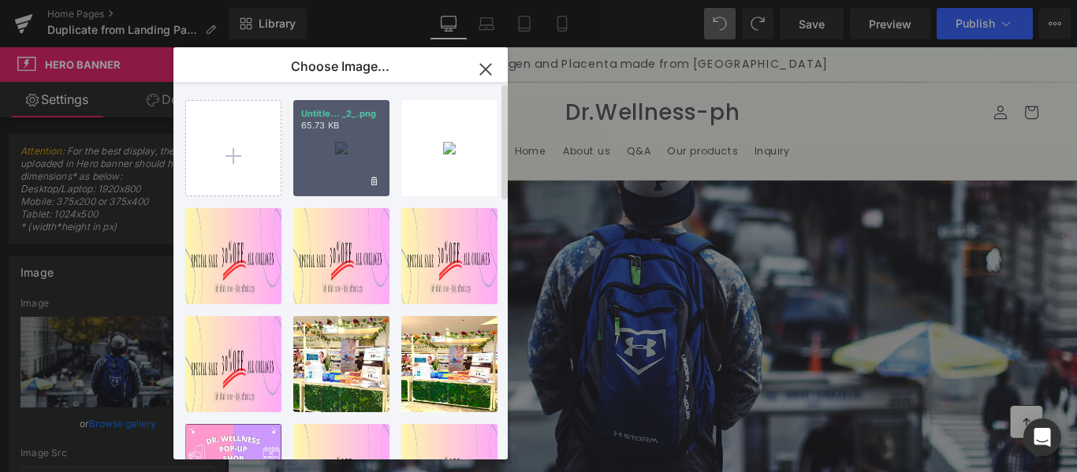
click at [326, 159] on div "Untitle... _2_.png 65.73 KB" at bounding box center [341, 148] width 96 height 96
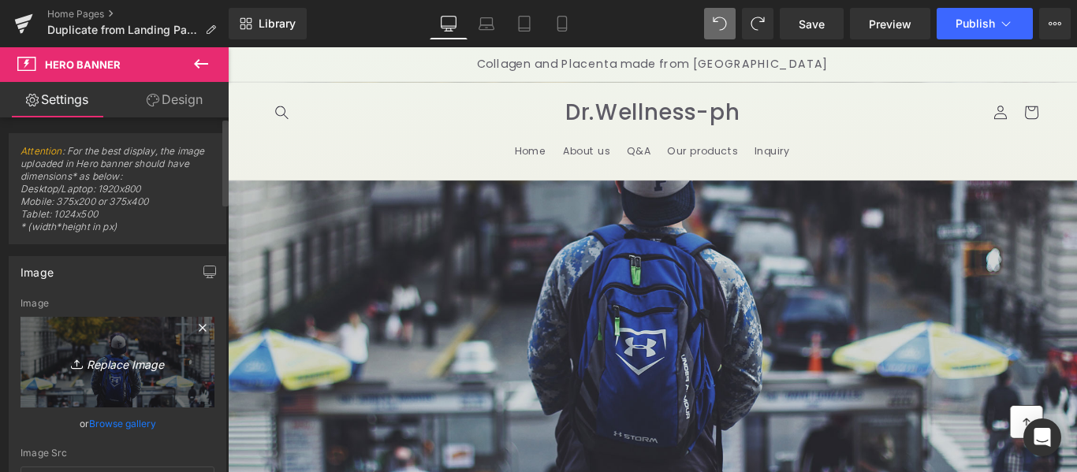
click at [106, 366] on icon "Replace Image" at bounding box center [117, 363] width 126 height 20
type input "C:\fakepath\Untitled (1080 x 110 px) (720 x 100 px) (2).png"
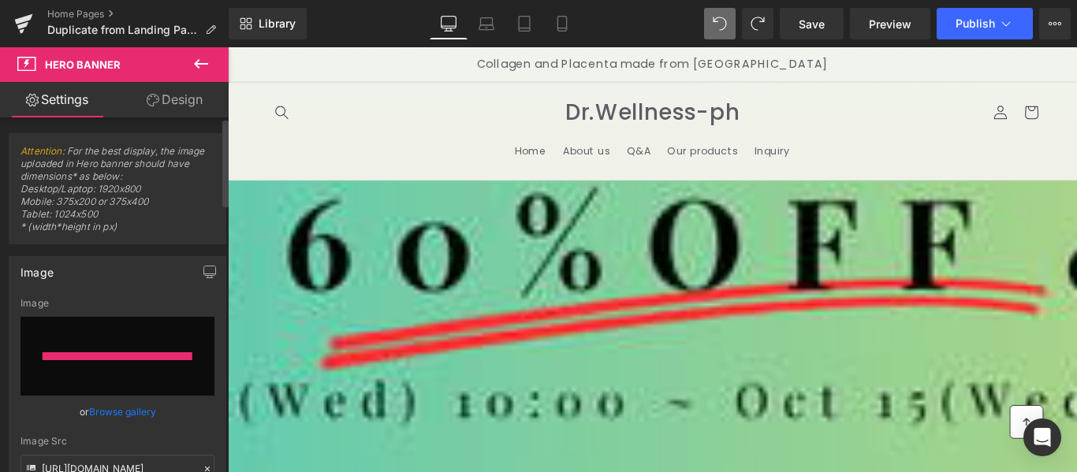
type input "https://ucarecdn.com/c02abb13-7001-4430-902d-3e4e5f32c84d/-/format/auto/-/previ…"
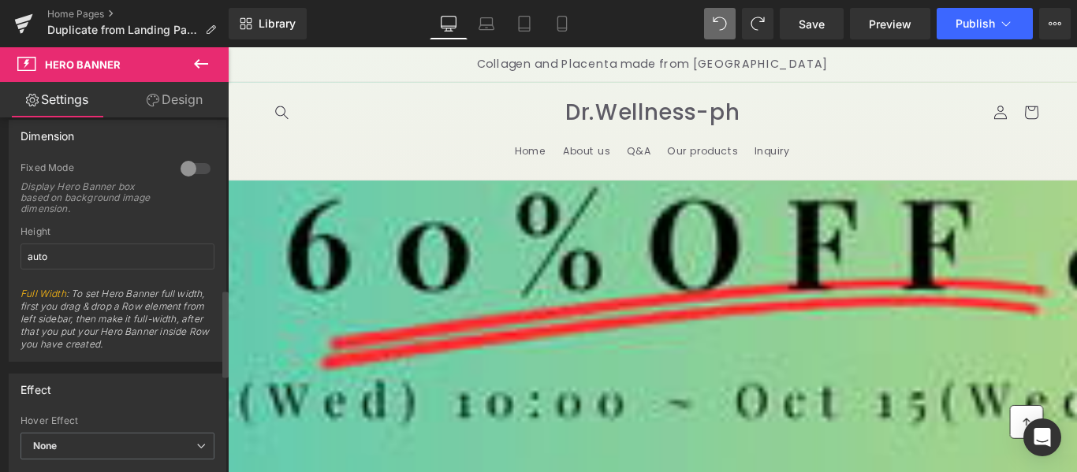
scroll to position [710, 0]
click at [183, 170] on div at bounding box center [196, 165] width 38 height 25
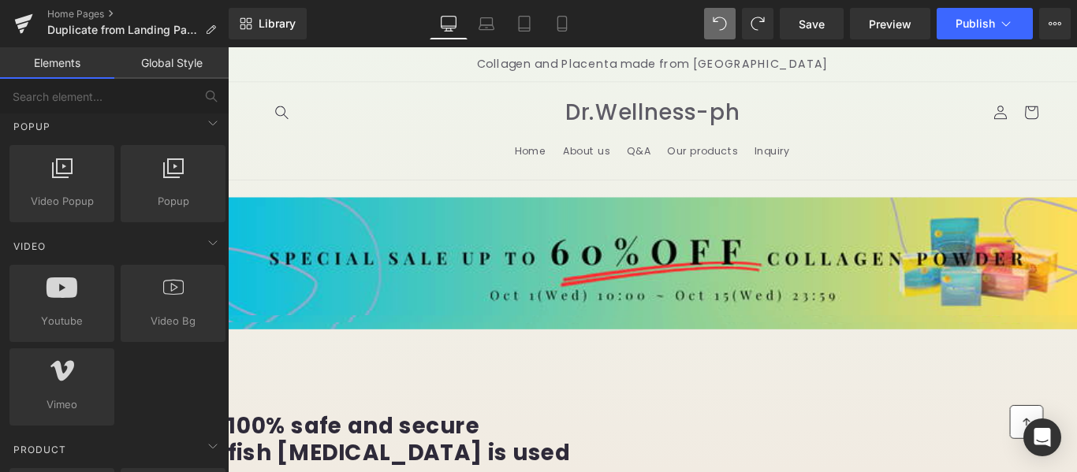
click at [405, 149] on header "Home About us Q&A Our products Inquiry Log in Search" at bounding box center [705, 142] width 946 height 110
click at [459, 147] on header "Home About us Q&A Our products Inquiry Log in Search" at bounding box center [705, 142] width 946 height 110
click at [879, 29] on span "Preview" at bounding box center [890, 24] width 43 height 17
click at [801, 20] on span "Save" at bounding box center [812, 24] width 26 height 17
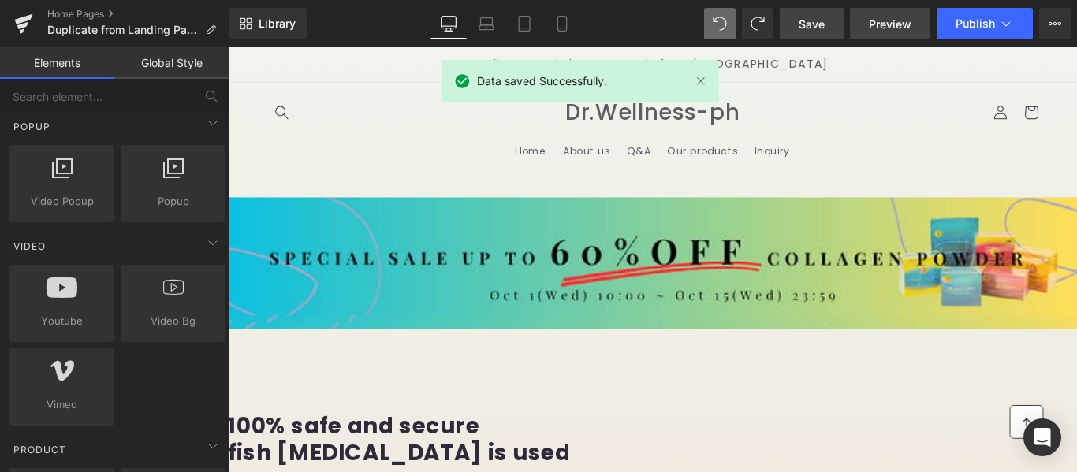
click at [869, 21] on link "Preview" at bounding box center [890, 24] width 80 height 32
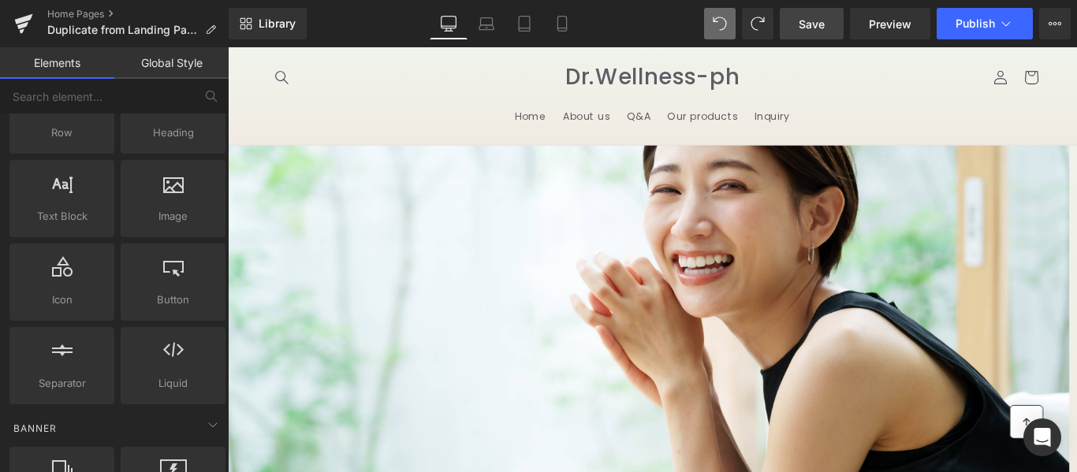
scroll to position [0, 0]
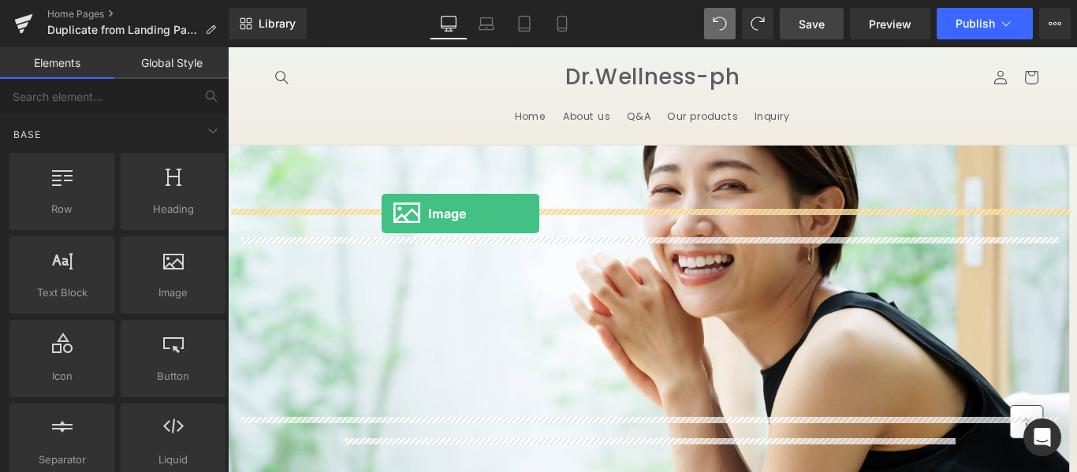
drag, startPoint x: 383, startPoint y: 323, endPoint x: 401, endPoint y: 234, distance: 90.9
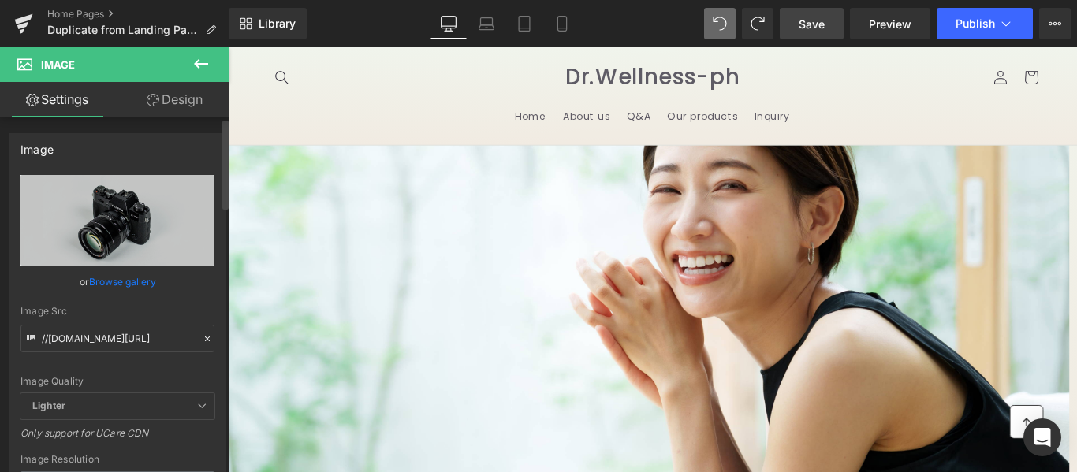
click at [116, 279] on link "Browse gallery" at bounding box center [122, 282] width 67 height 28
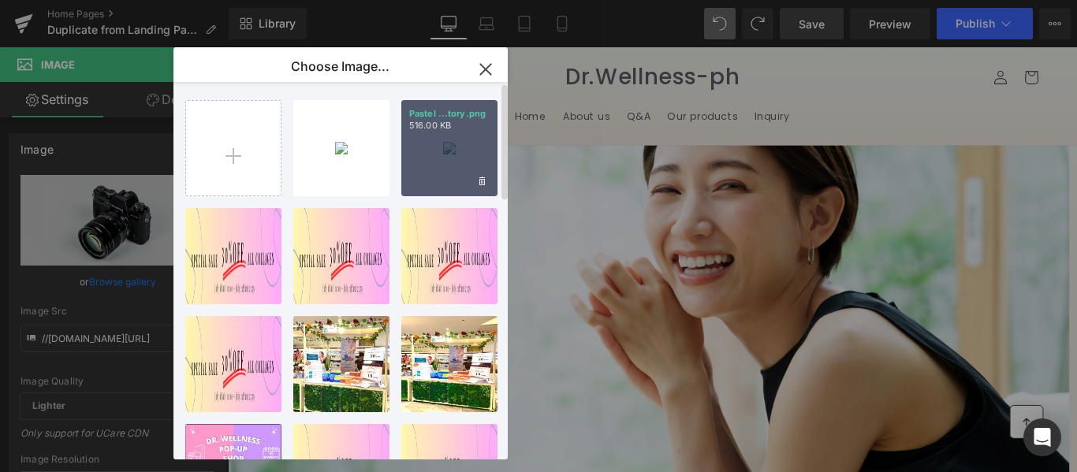
click at [457, 149] on div "Pastel ...tory.png 516.00 KB" at bounding box center [449, 148] width 96 height 96
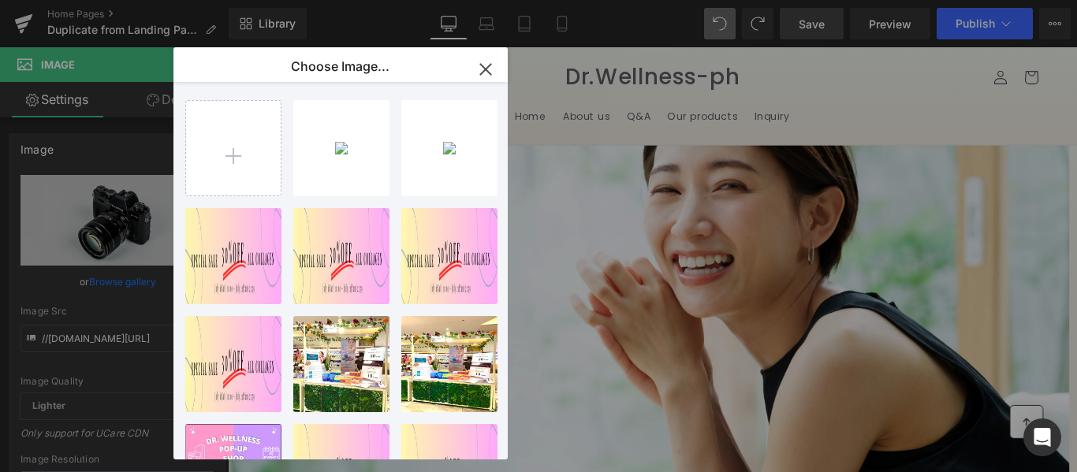
type input "https://ucarecdn.com/e7c73f73-2f6a-4883-8167-cc9a3d35bed9/-/format/auto/-/previ…"
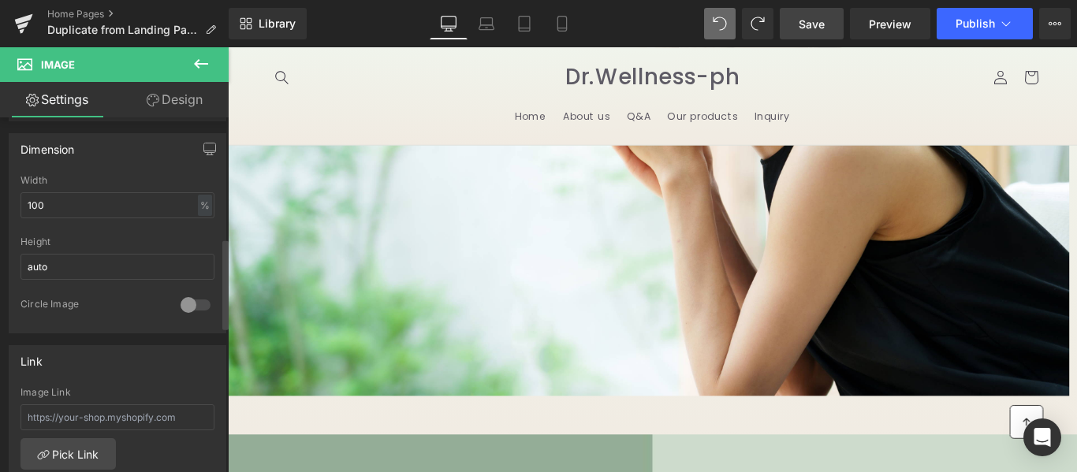
scroll to position [473, 0]
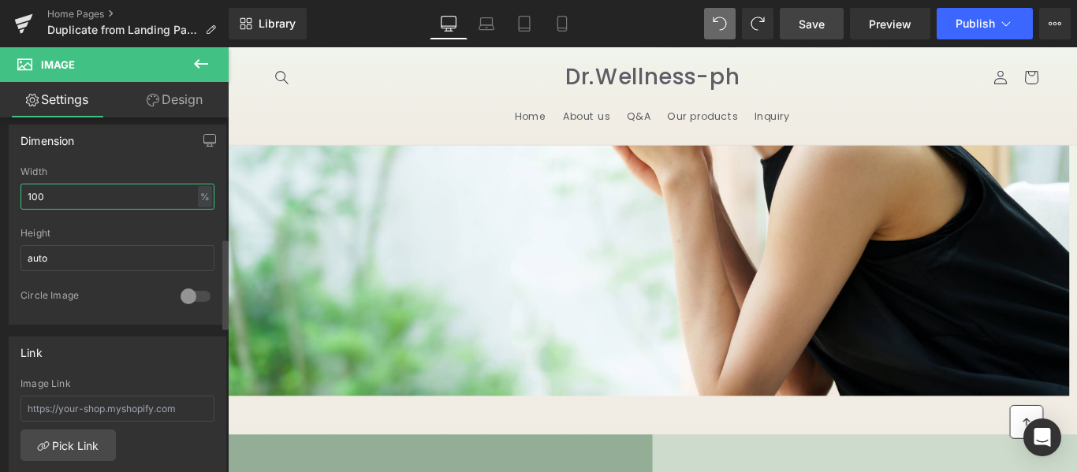
click at [68, 199] on input "100" at bounding box center [118, 197] width 194 height 26
drag, startPoint x: 68, startPoint y: 199, endPoint x: 0, endPoint y: 198, distance: 67.8
click at [0, 198] on div "Dimension 100% Width 100 % % px auto Height auto 0 Circle Image" at bounding box center [118, 219] width 236 height 212
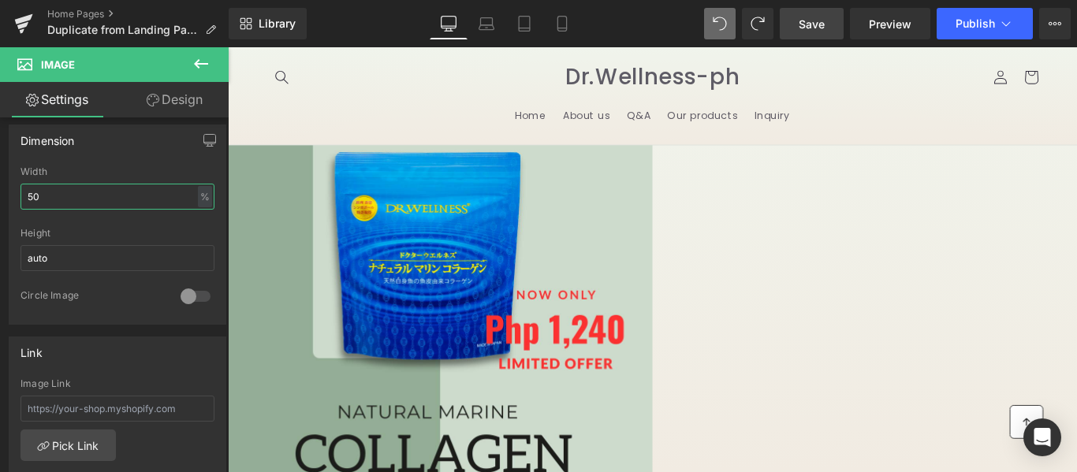
scroll to position [1262, 0]
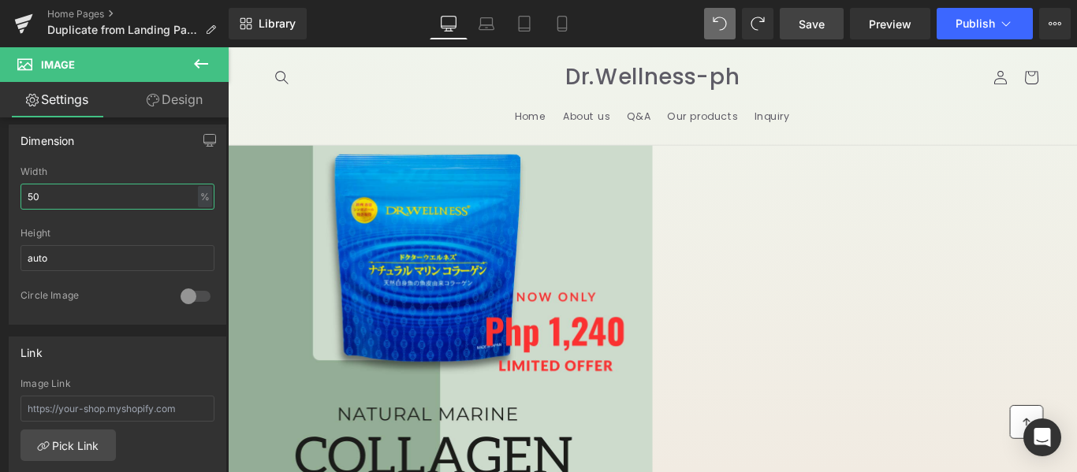
type input "50"
click at [818, 24] on span "Save" at bounding box center [812, 24] width 26 height 17
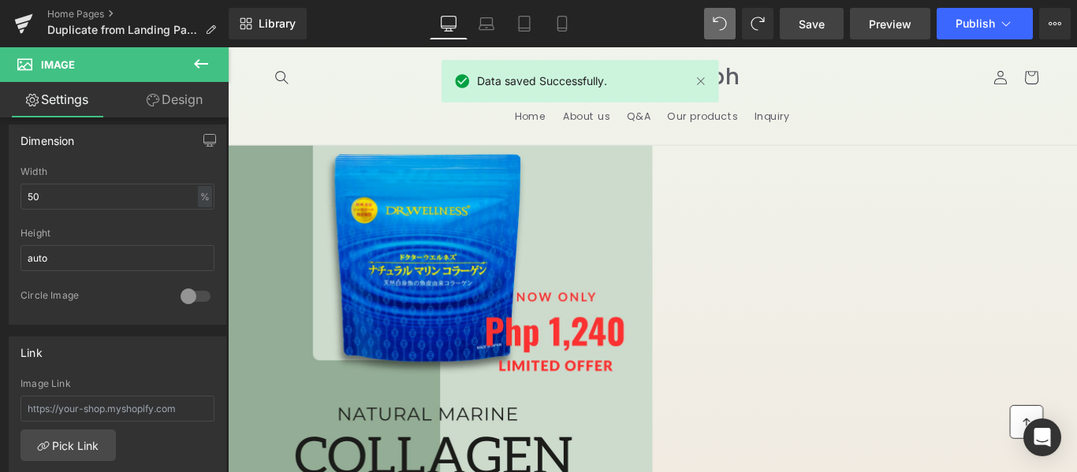
click at [910, 28] on span "Preview" at bounding box center [890, 24] width 43 height 17
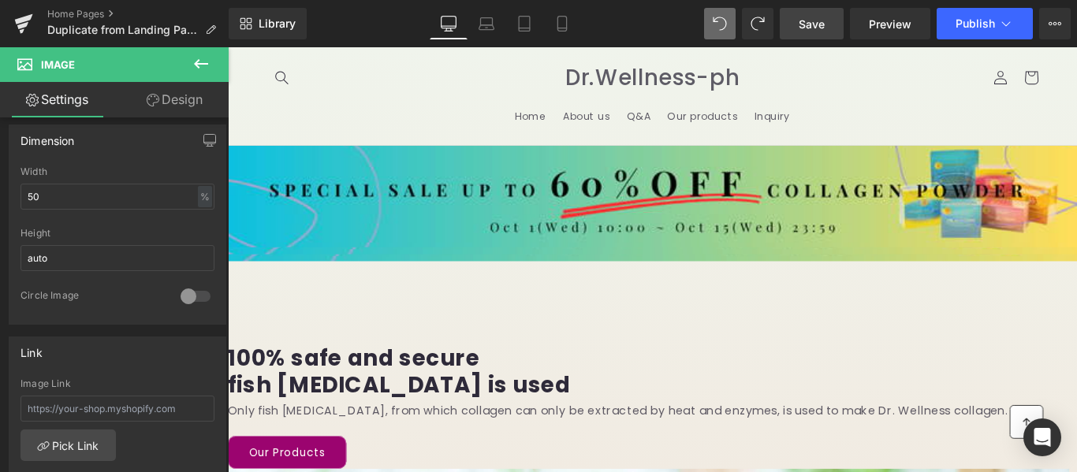
scroll to position [0, 0]
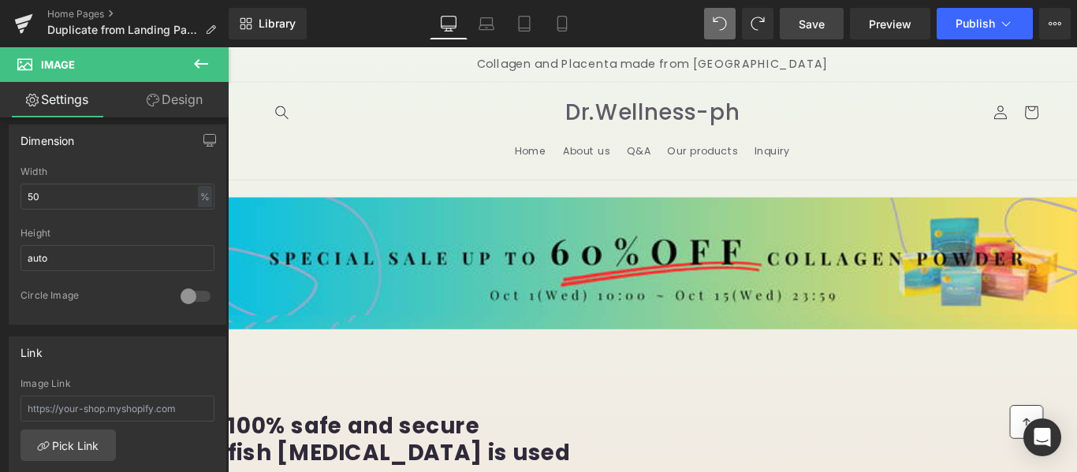
click at [383, 242] on div at bounding box center [705, 286] width 954 height 478
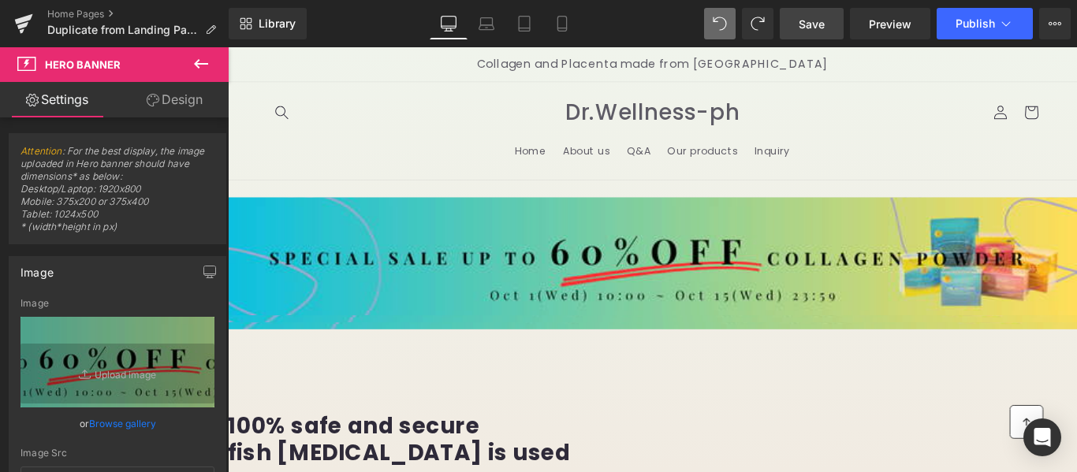
click at [375, 236] on div at bounding box center [705, 286] width 954 height 478
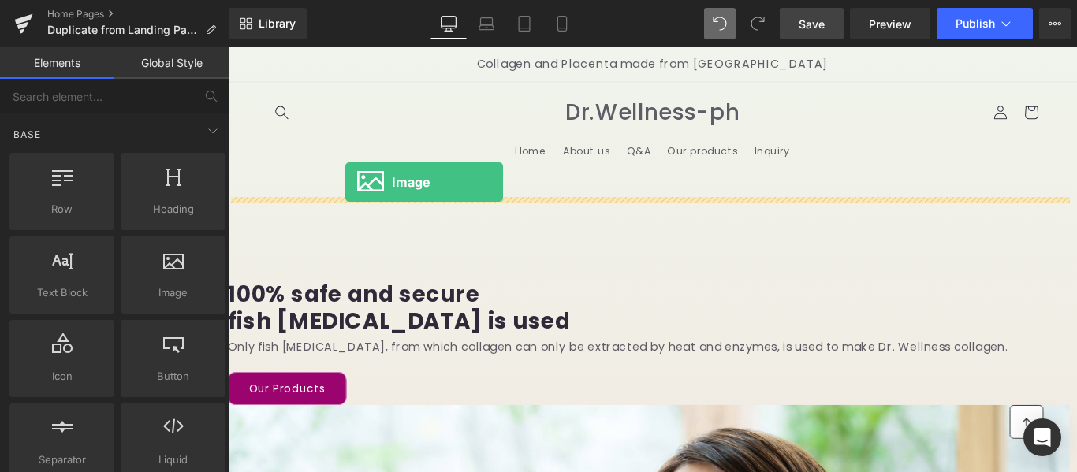
drag, startPoint x: 413, startPoint y: 331, endPoint x: 360, endPoint y: 199, distance: 142.9
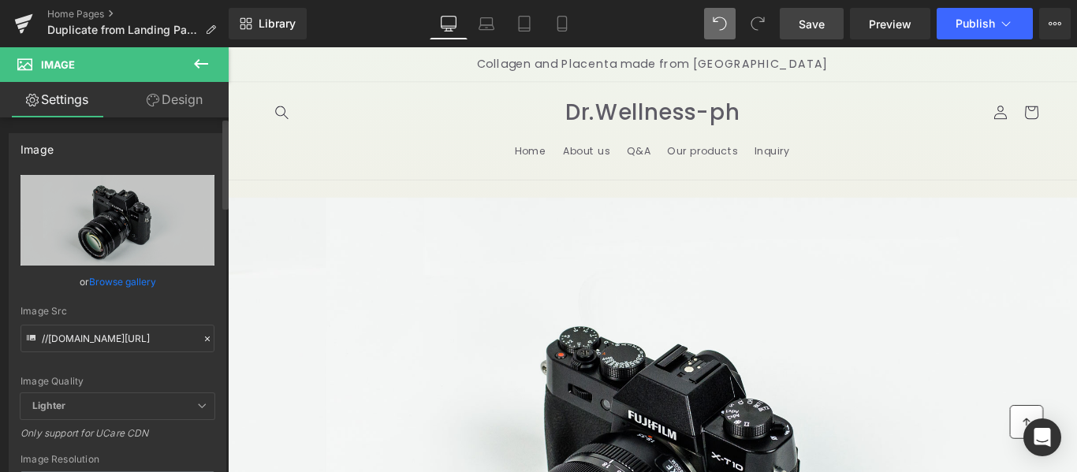
click at [100, 277] on link "Browse gallery" at bounding box center [122, 282] width 67 height 28
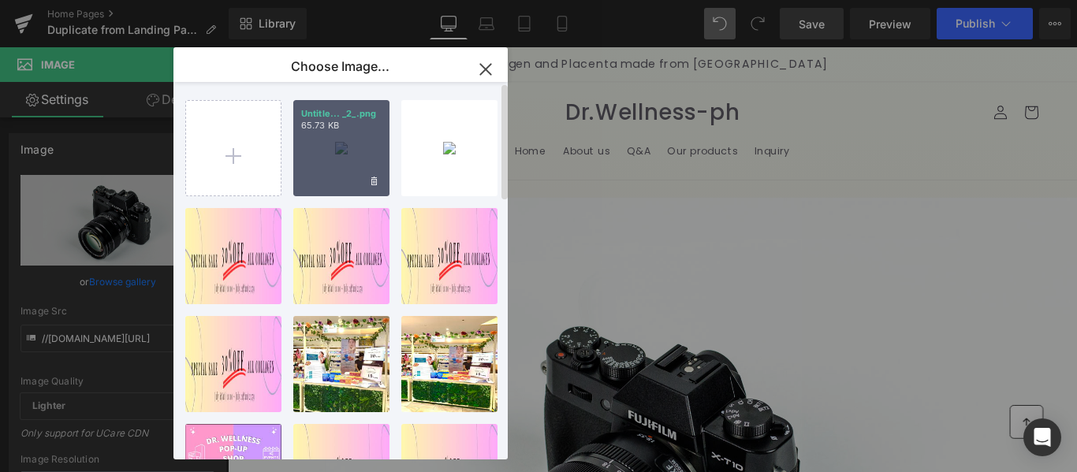
click at [340, 136] on div "Untitle... _2_.png 65.73 KB" at bounding box center [341, 148] width 96 height 96
type input "https://ucarecdn.com/8f0d40e9-e1e7-45ca-9adc-ad78b78c033b/-/format/auto/-/previ…"
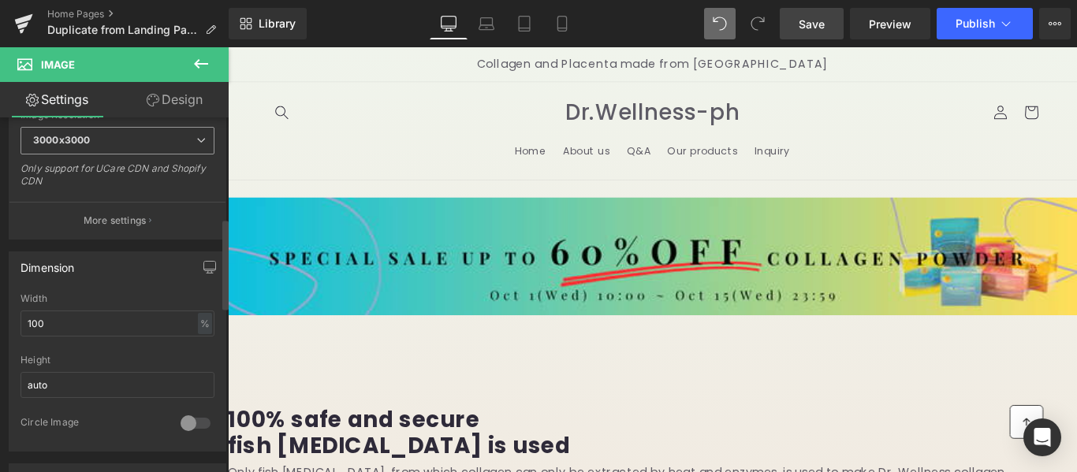
scroll to position [394, 0]
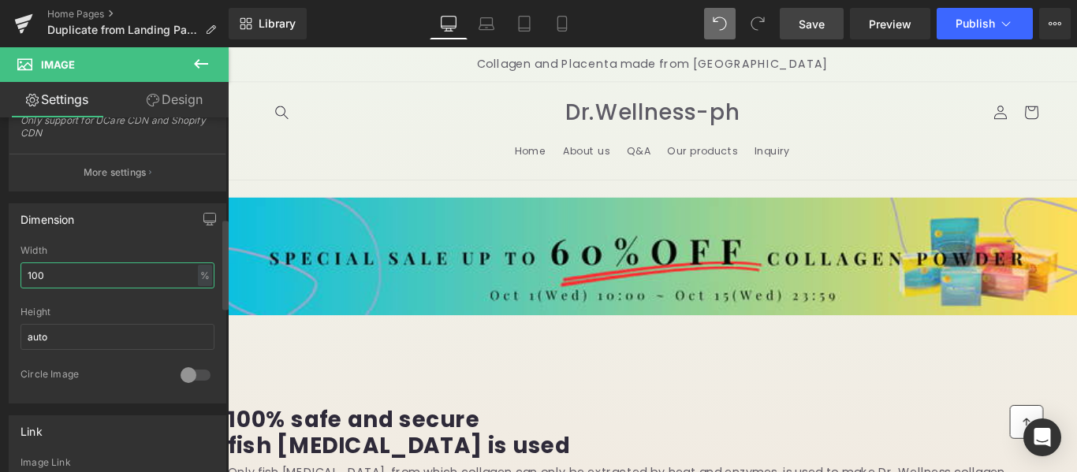
click at [58, 282] on input "100" at bounding box center [118, 276] width 194 height 26
type input "1"
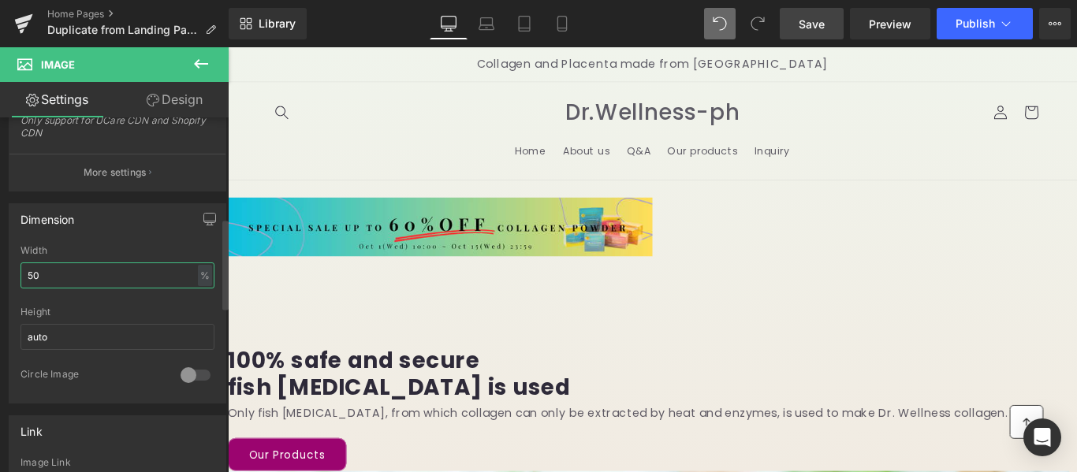
type input "5"
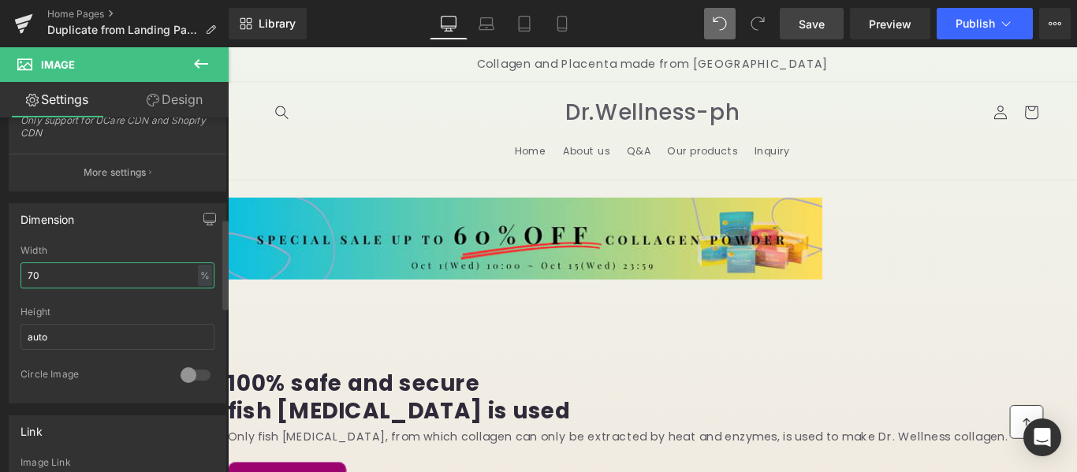
type input "7"
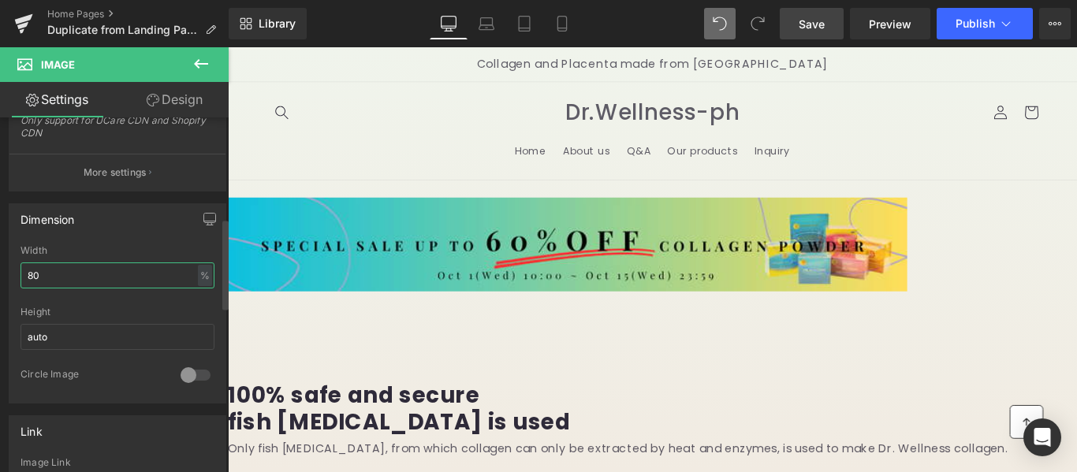
type input "80"
click at [115, 386] on div "Circle Image" at bounding box center [118, 385] width 194 height 35
click at [181, 373] on div at bounding box center [196, 375] width 38 height 25
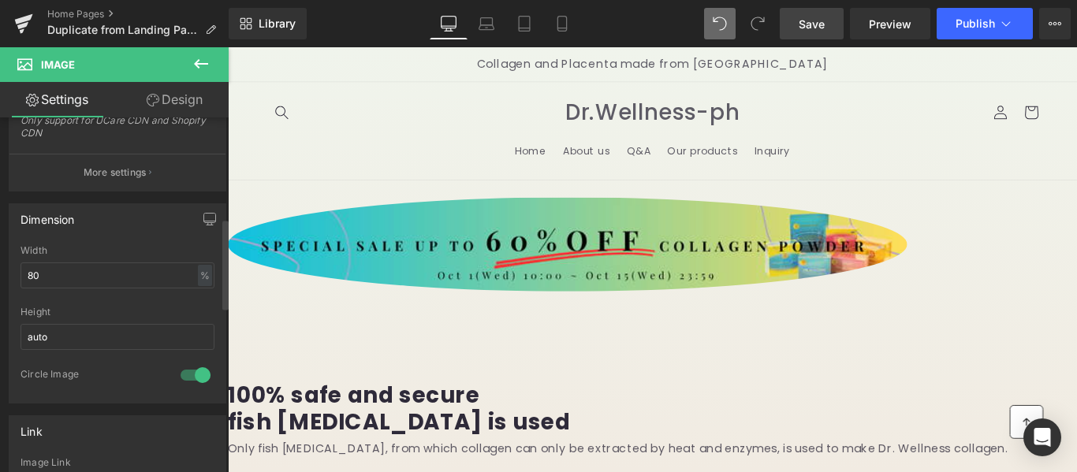
click at [181, 373] on div at bounding box center [196, 375] width 38 height 25
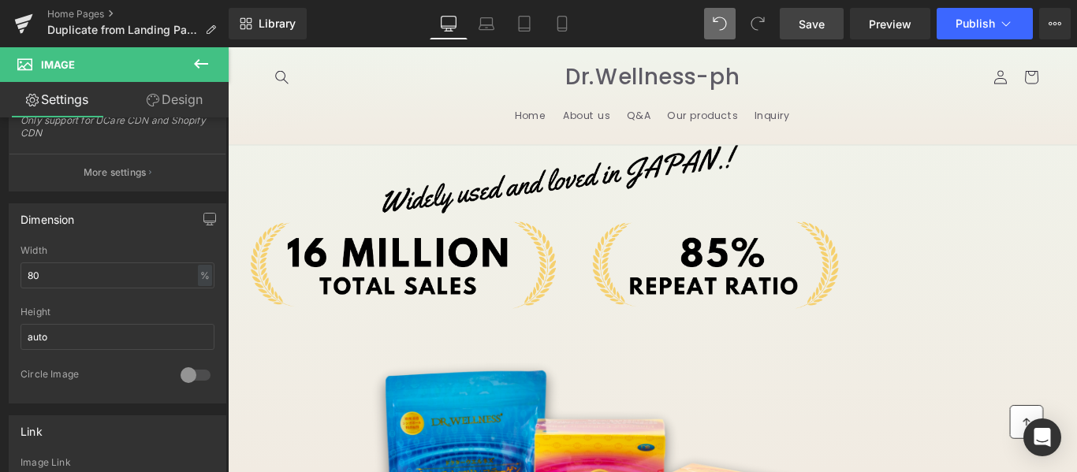
scroll to position [2129, 0]
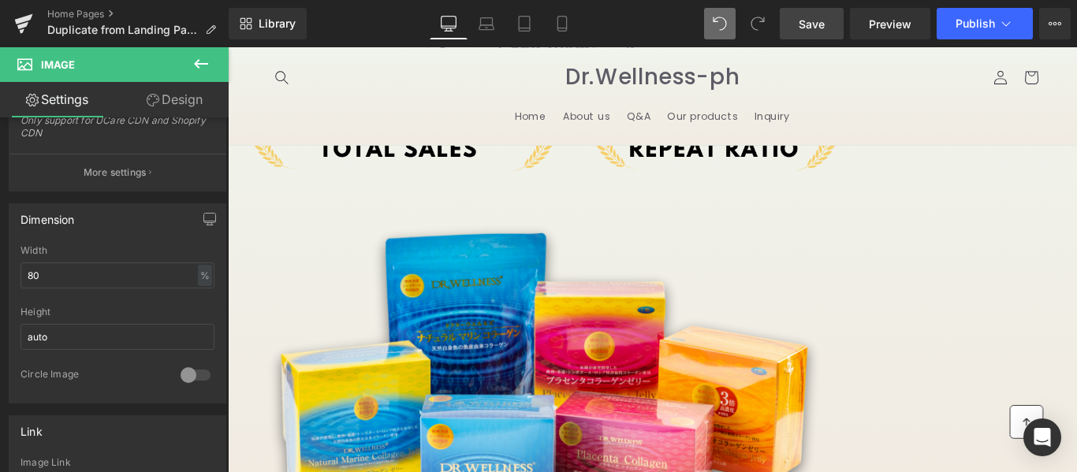
click at [825, 22] on span "Save" at bounding box center [812, 24] width 26 height 17
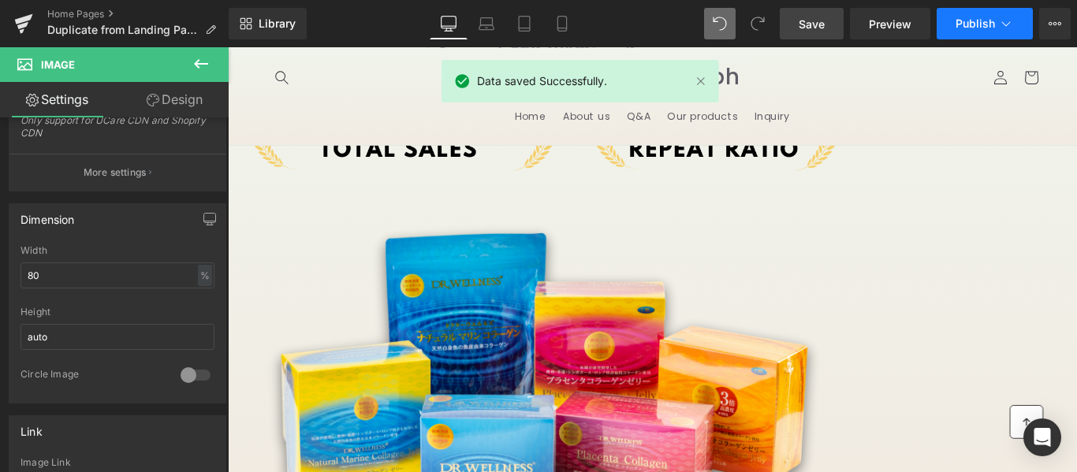
click at [963, 30] on button "Publish" at bounding box center [985, 24] width 96 height 32
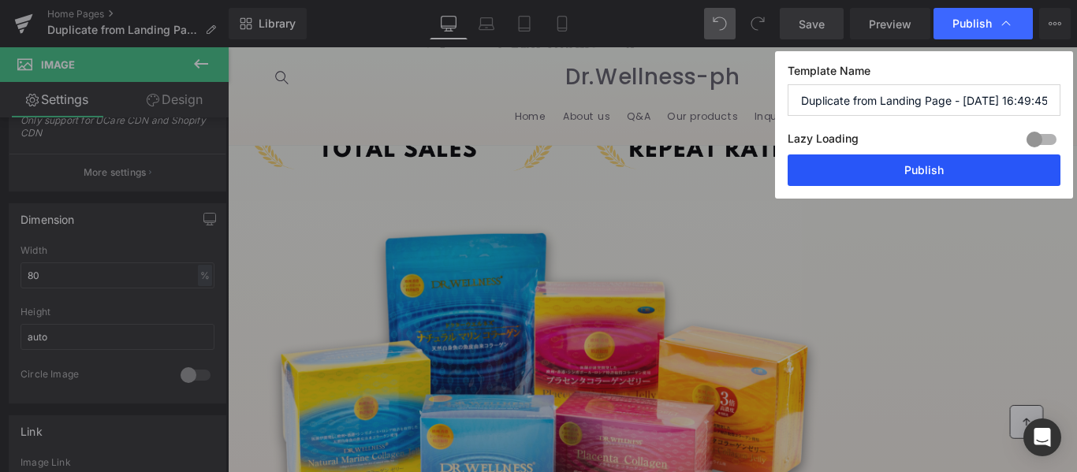
click at [920, 166] on button "Publish" at bounding box center [924, 171] width 273 height 32
